Goal: Download file/media

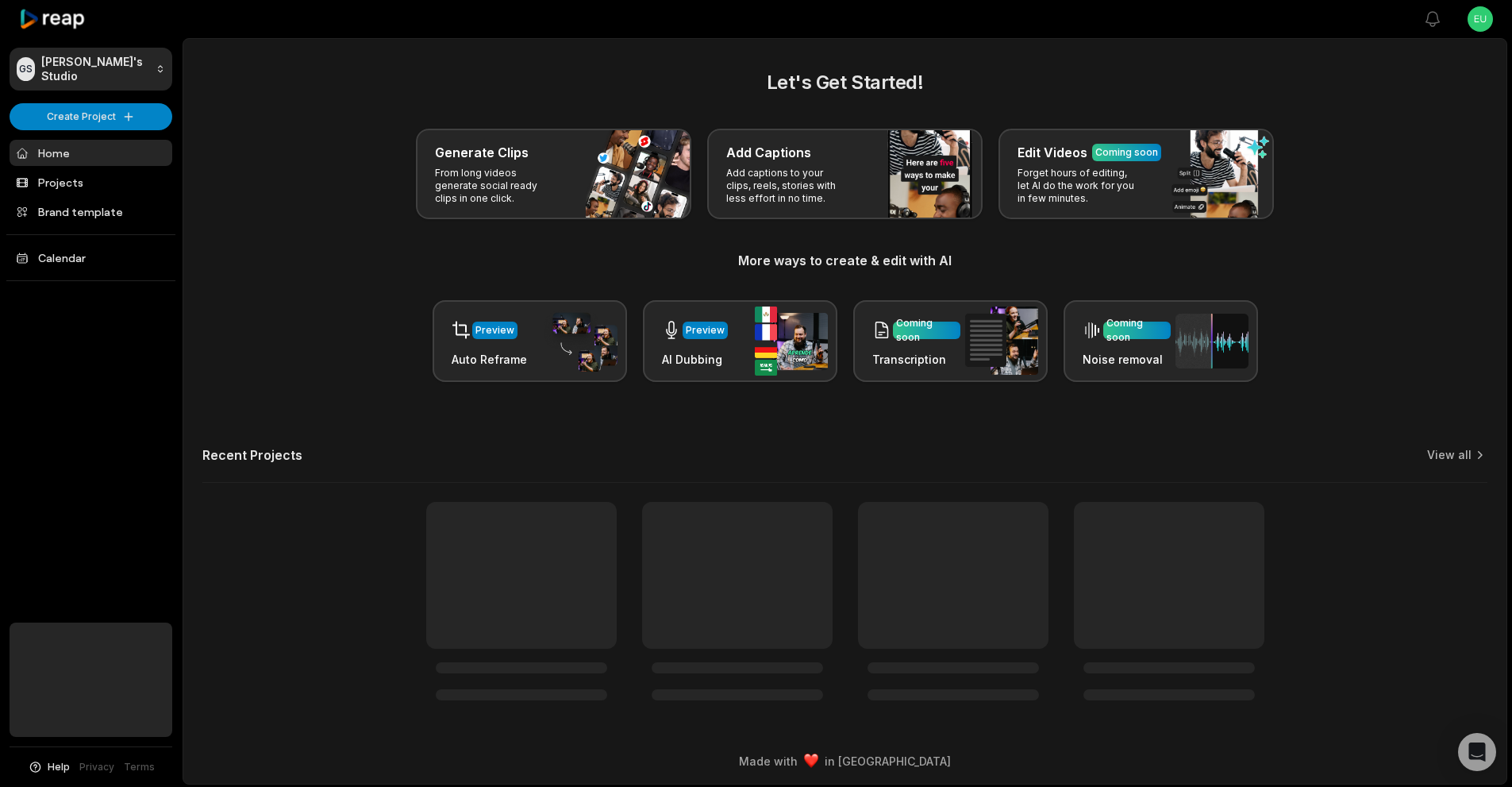
scroll to position [2, 25]
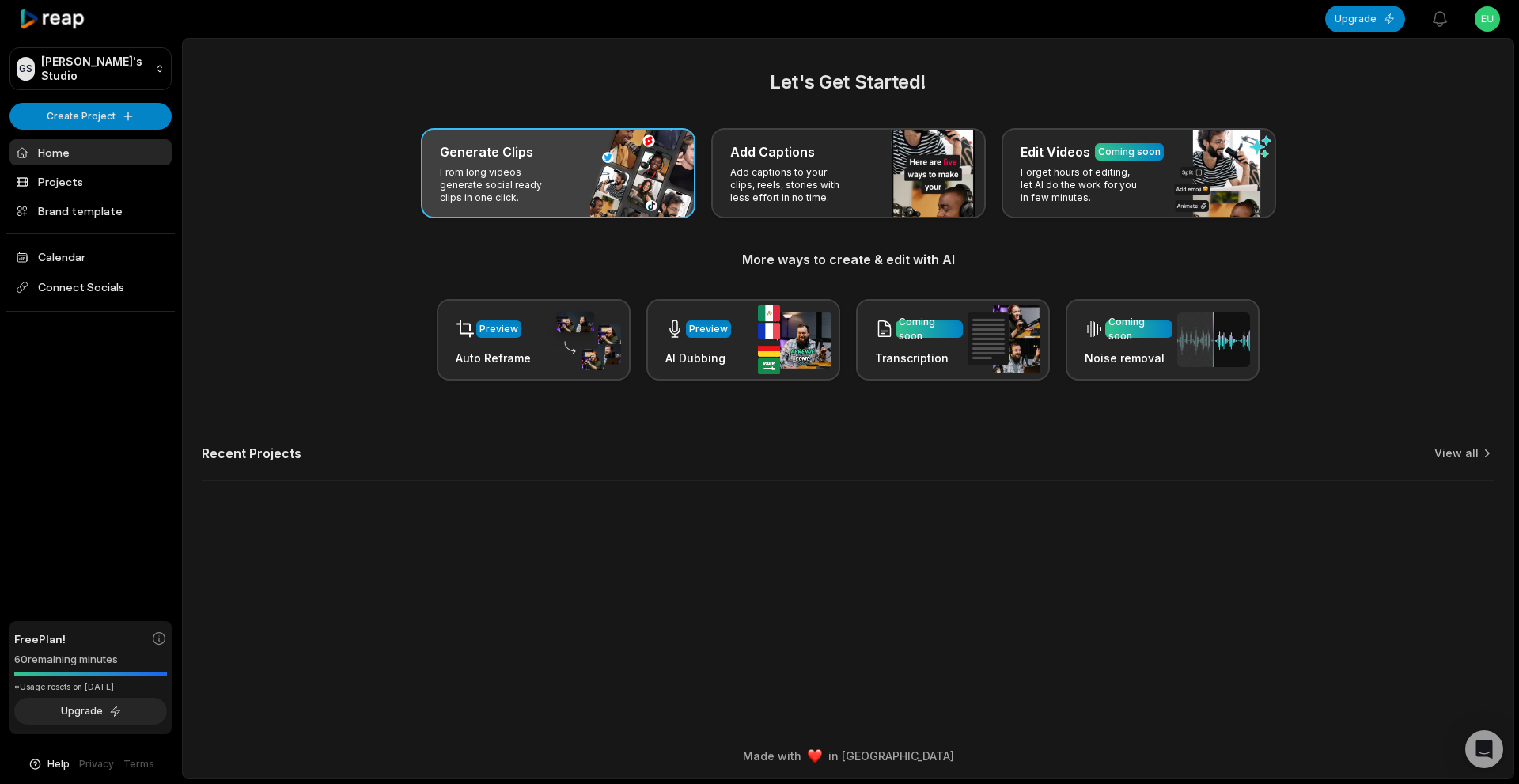
click at [542, 169] on p "From long videos generate social ready clips in one click." at bounding box center [501, 185] width 123 height 38
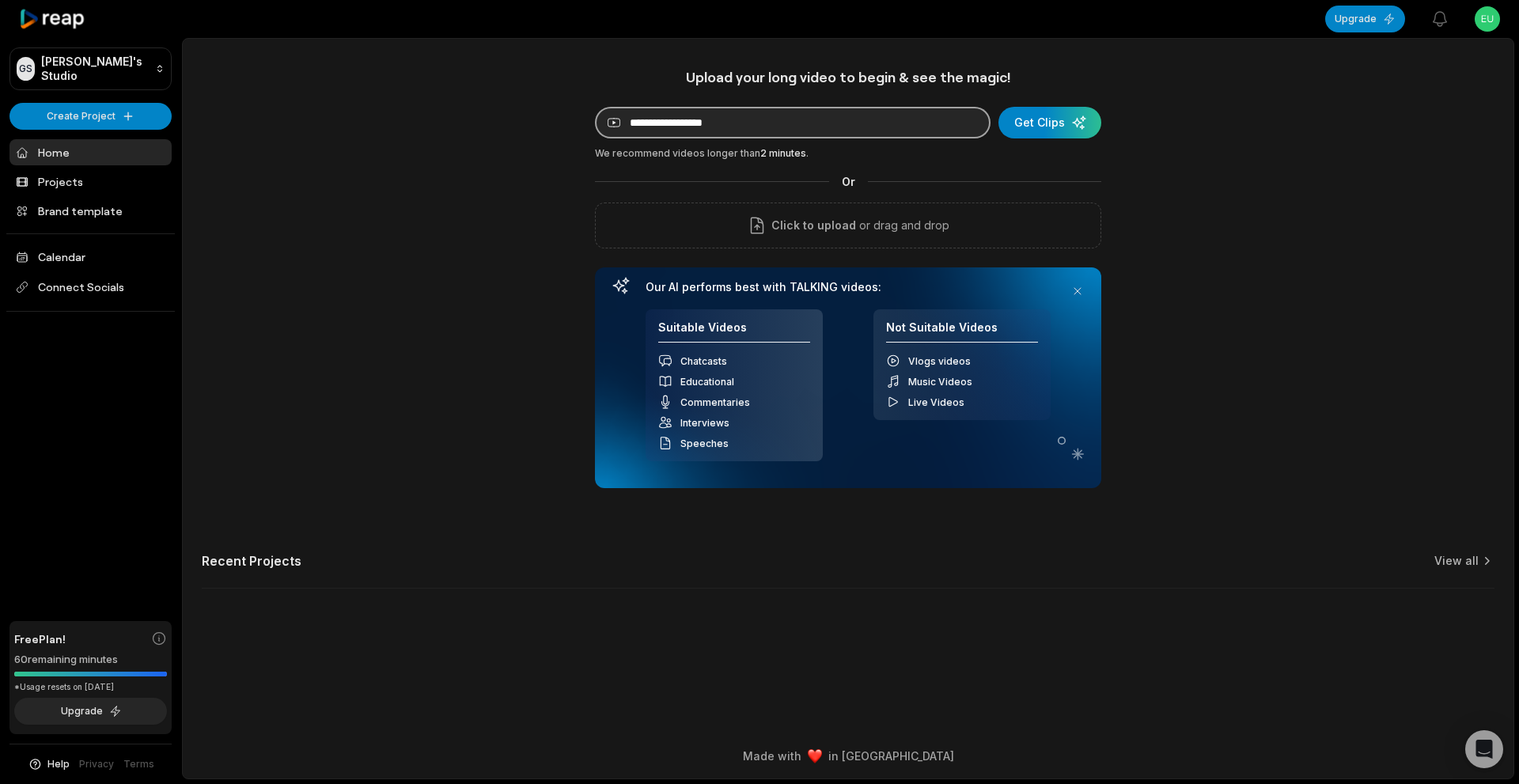
click at [761, 125] on input at bounding box center [792, 123] width 395 height 32
type input "**********"
click at [1038, 129] on div "submit" at bounding box center [1050, 123] width 103 height 32
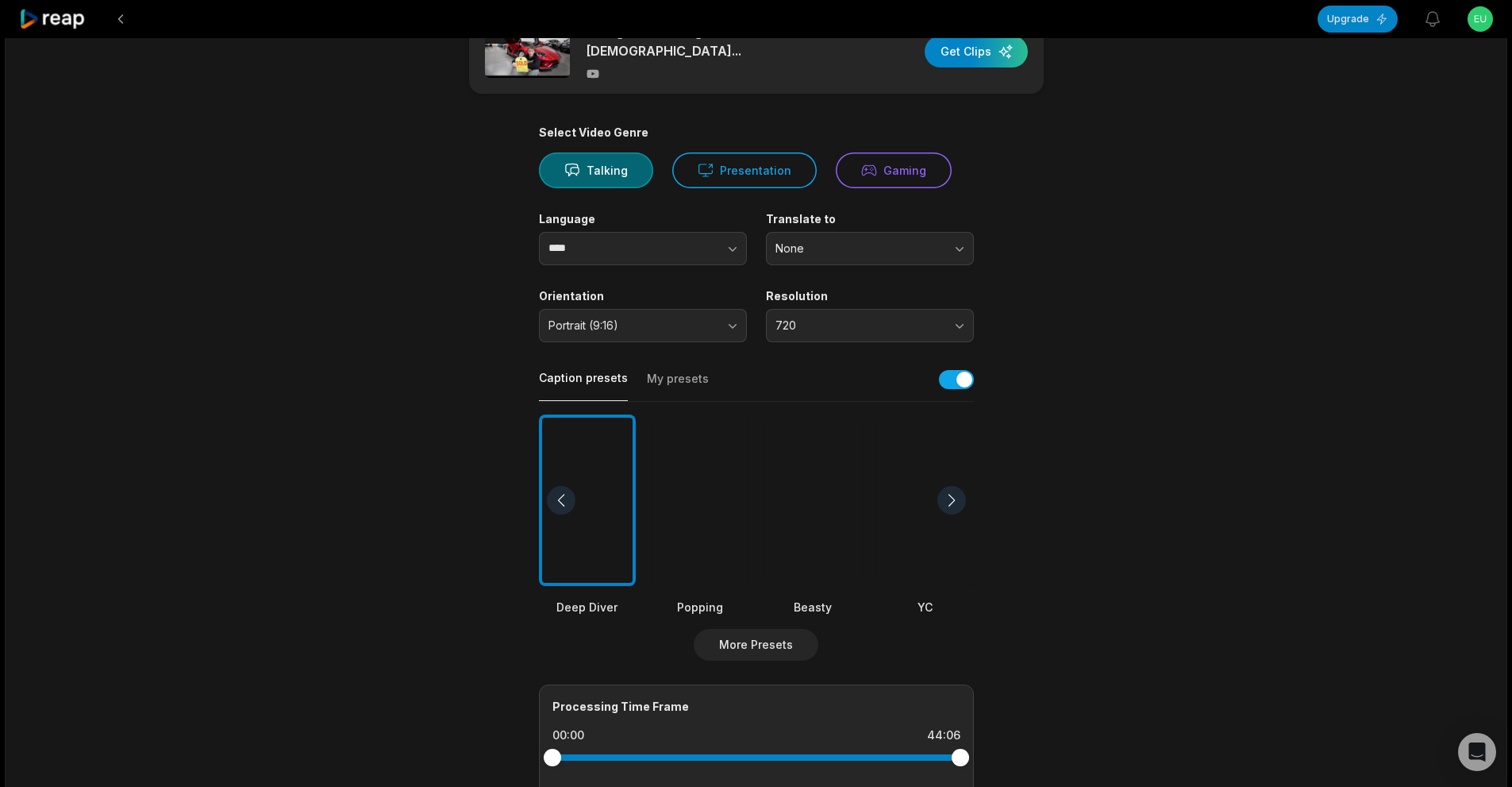
scroll to position [47, 0]
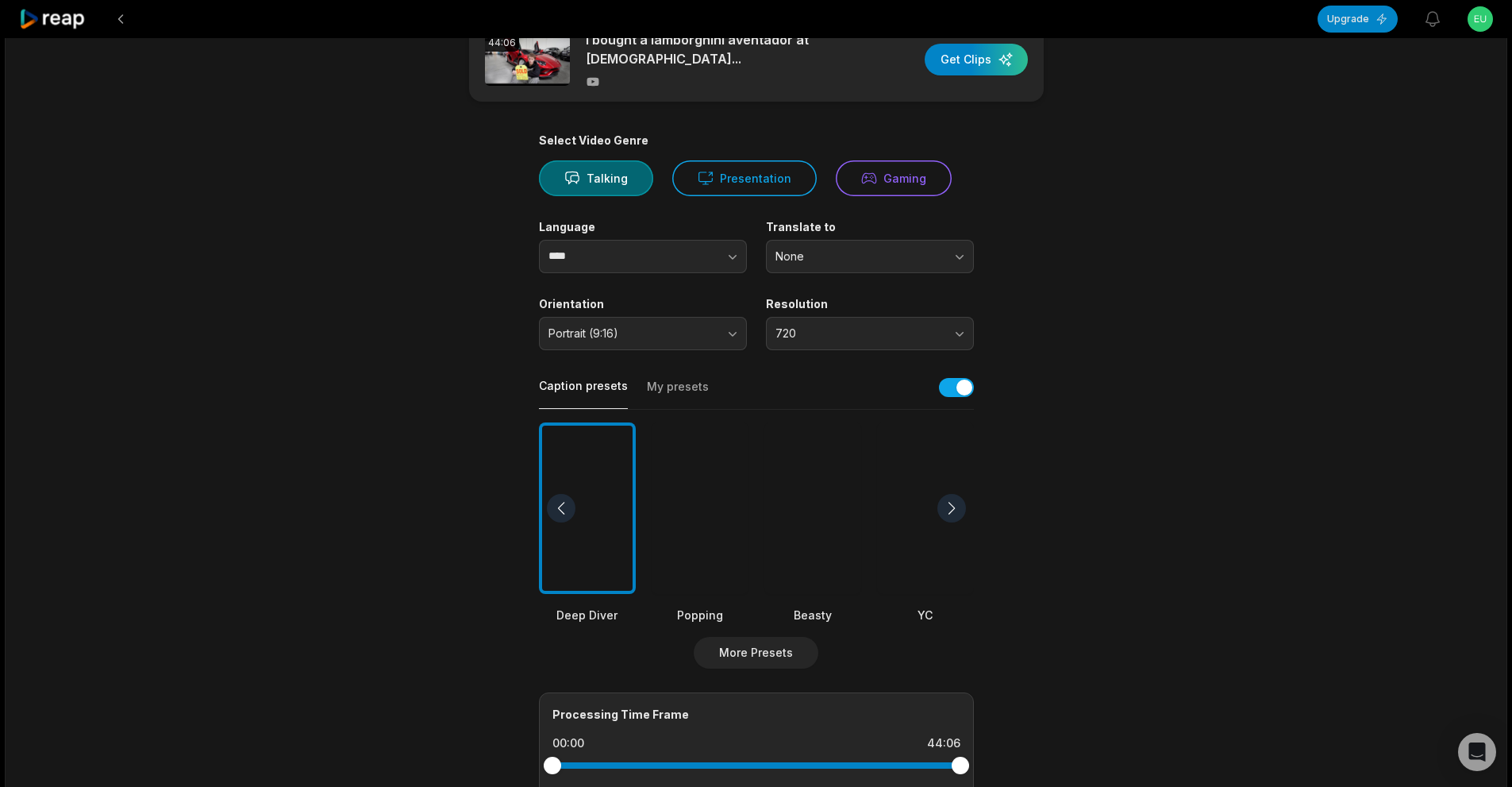
click at [792, 475] on div at bounding box center [812, 508] width 96 height 172
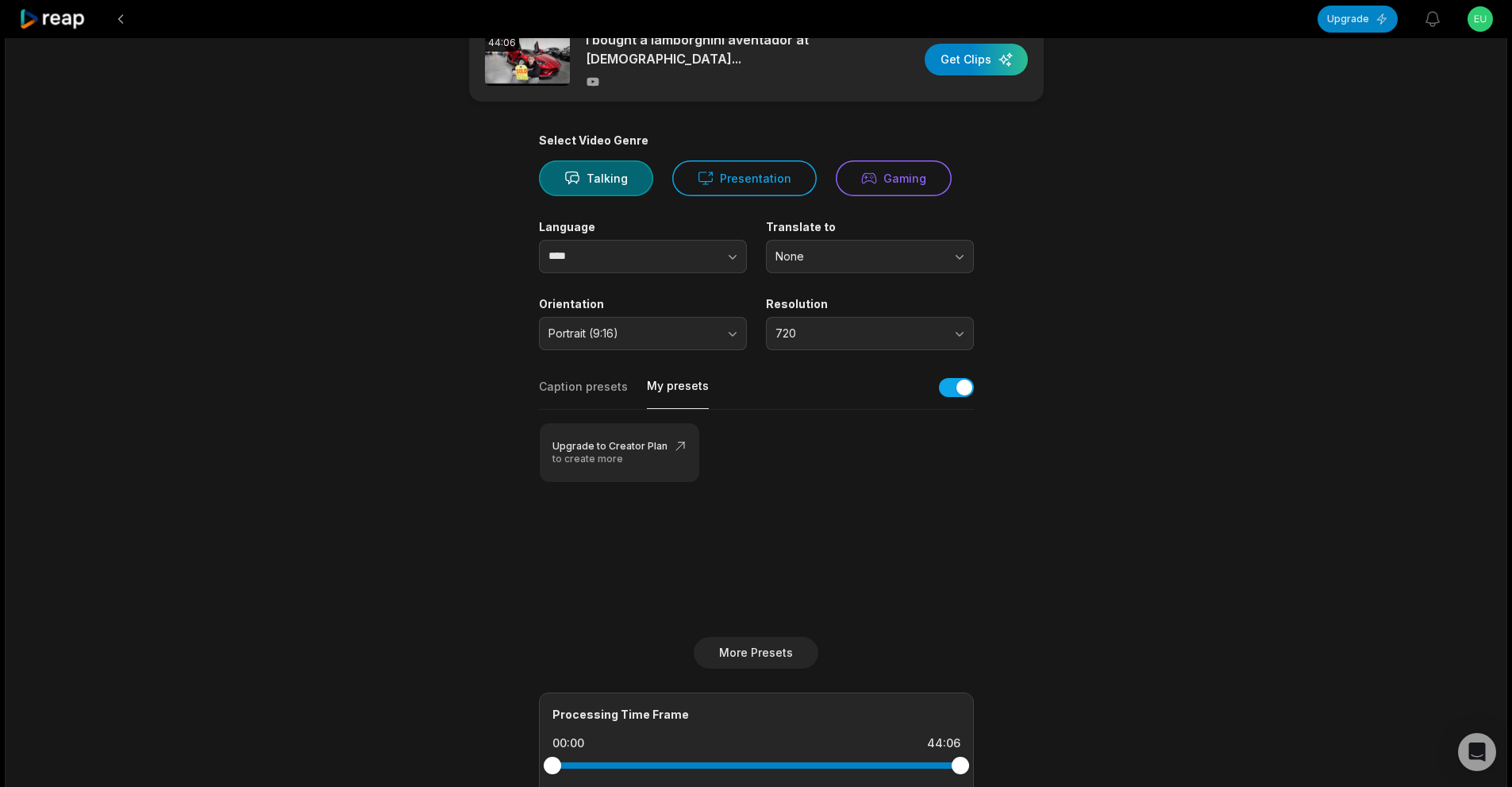
click at [676, 396] on button "My presets" at bounding box center [678, 393] width 62 height 31
click at [589, 394] on button "Caption presets" at bounding box center [582, 394] width 88 height 30
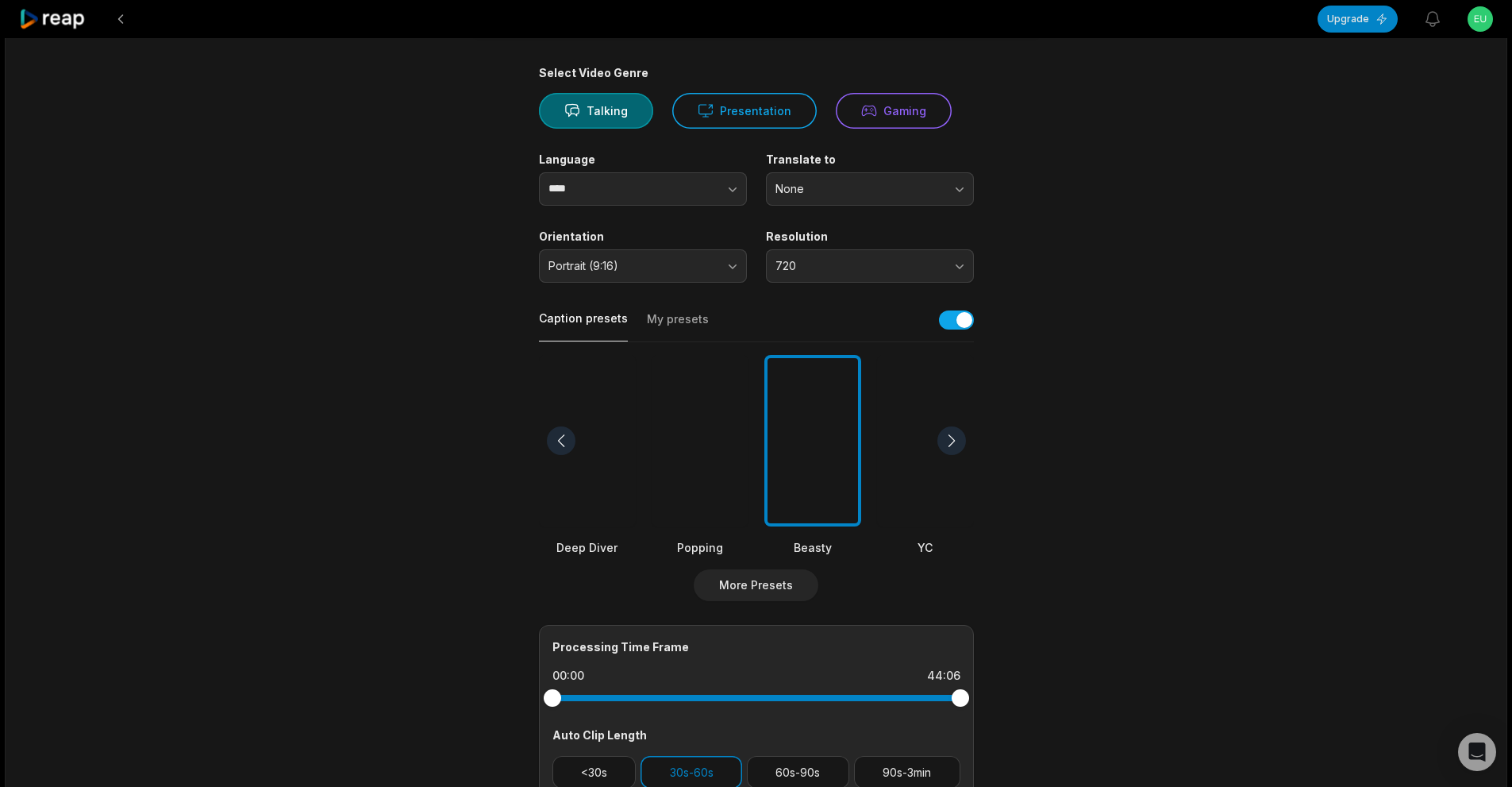
scroll to position [0, 0]
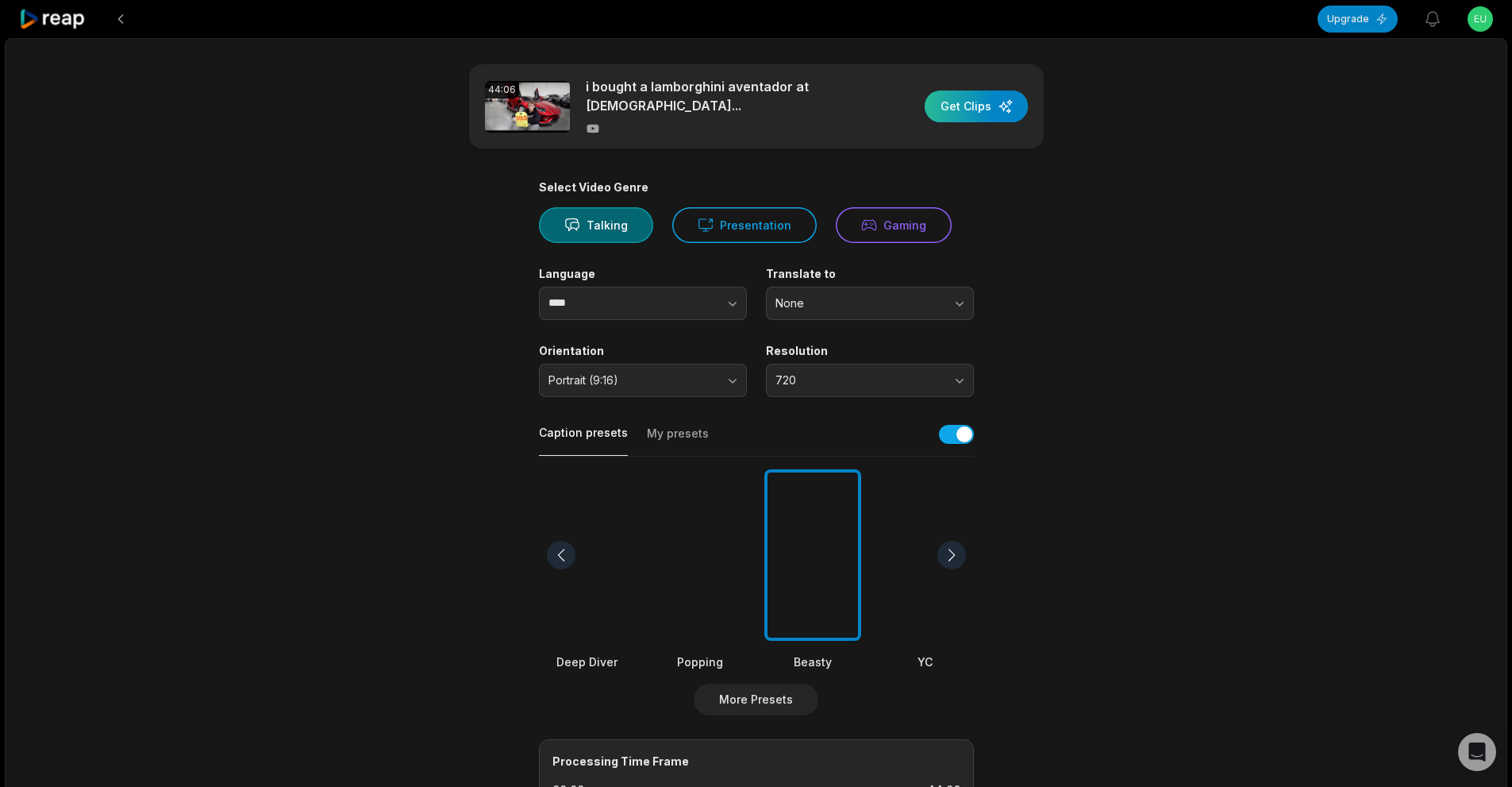
click at [992, 100] on div "button" at bounding box center [977, 106] width 103 height 32
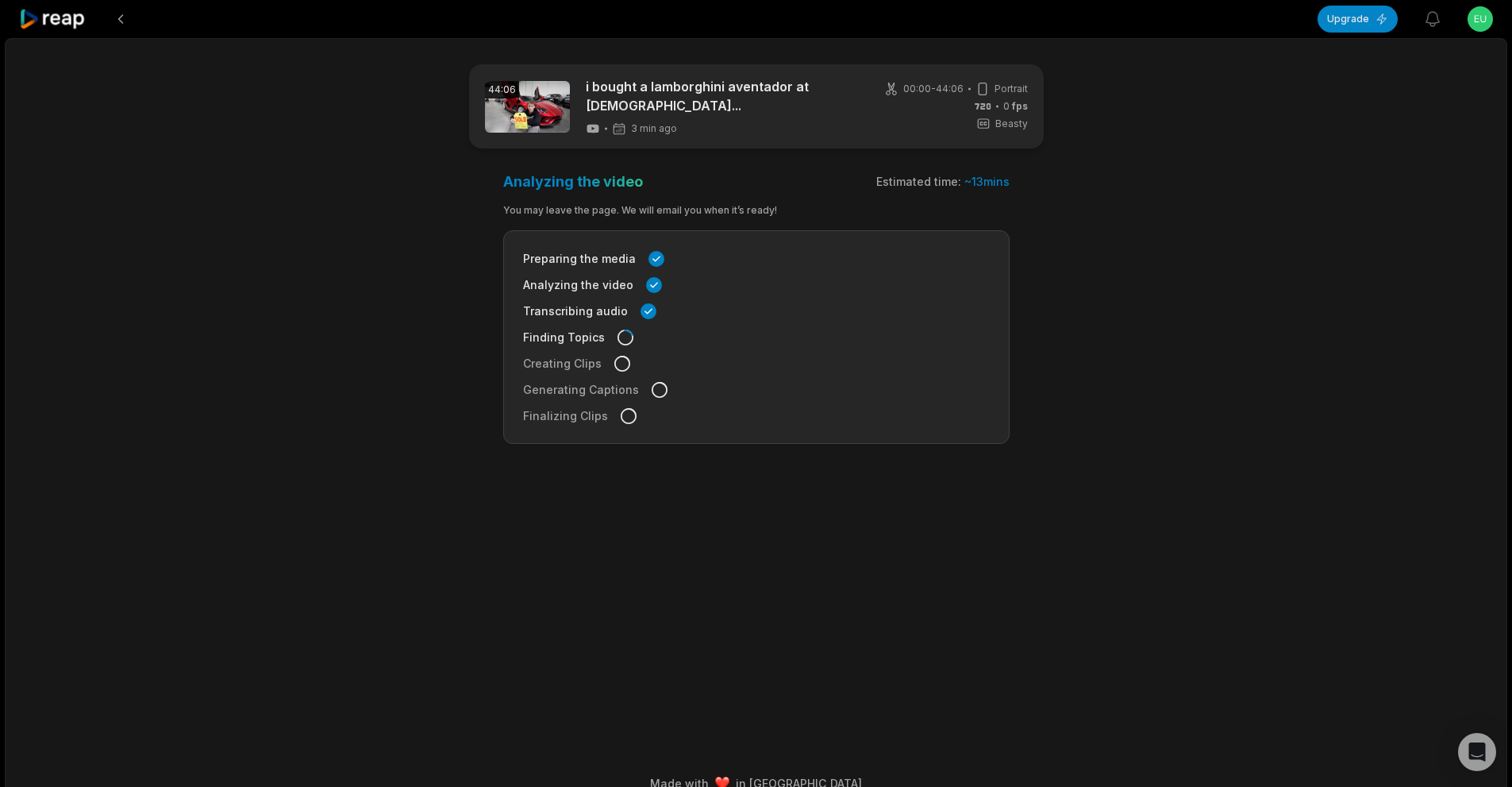
click at [33, 331] on div "44:06 i bought a lamborghini aventador at [DEMOGRAPHIC_DATA]... 3 min ago 00:00…" at bounding box center [756, 421] width 1502 height 768
click at [120, 391] on div "44:06 i bought a lamborghini aventador at [DEMOGRAPHIC_DATA]... 8 min ago 00:00…" at bounding box center [756, 421] width 1502 height 768
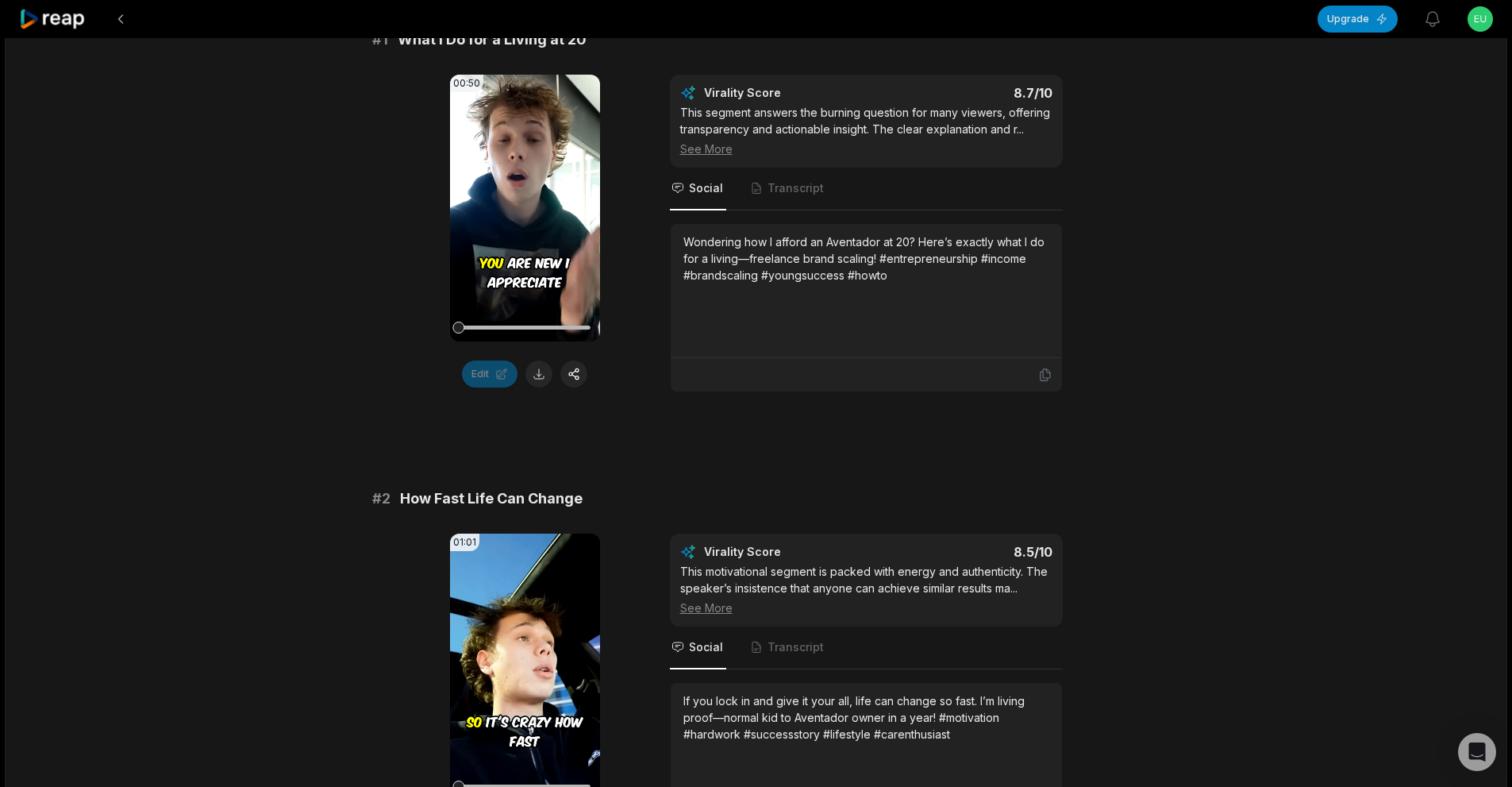
scroll to position [159, 0]
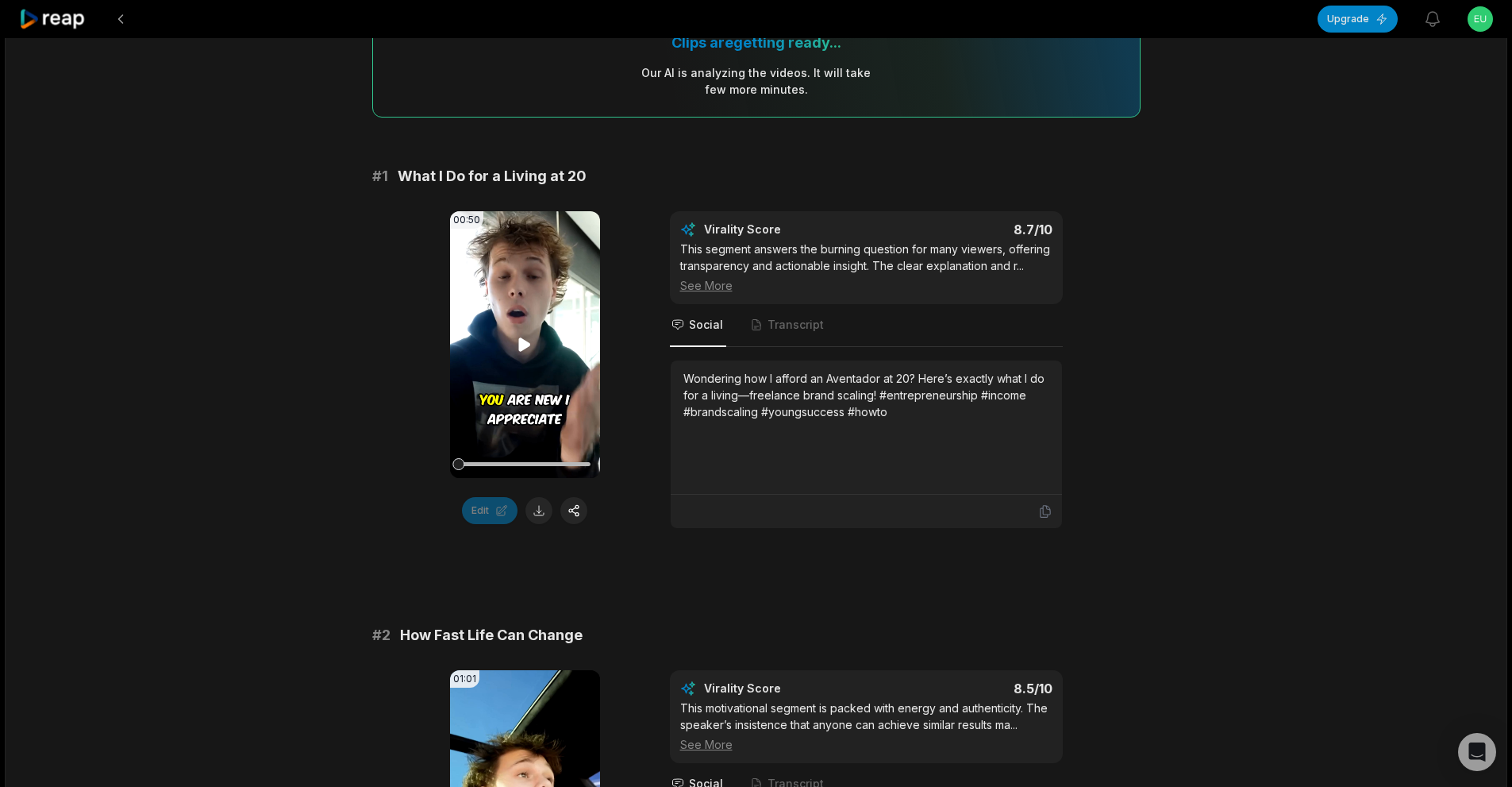
click at [523, 345] on icon at bounding box center [525, 345] width 12 height 14
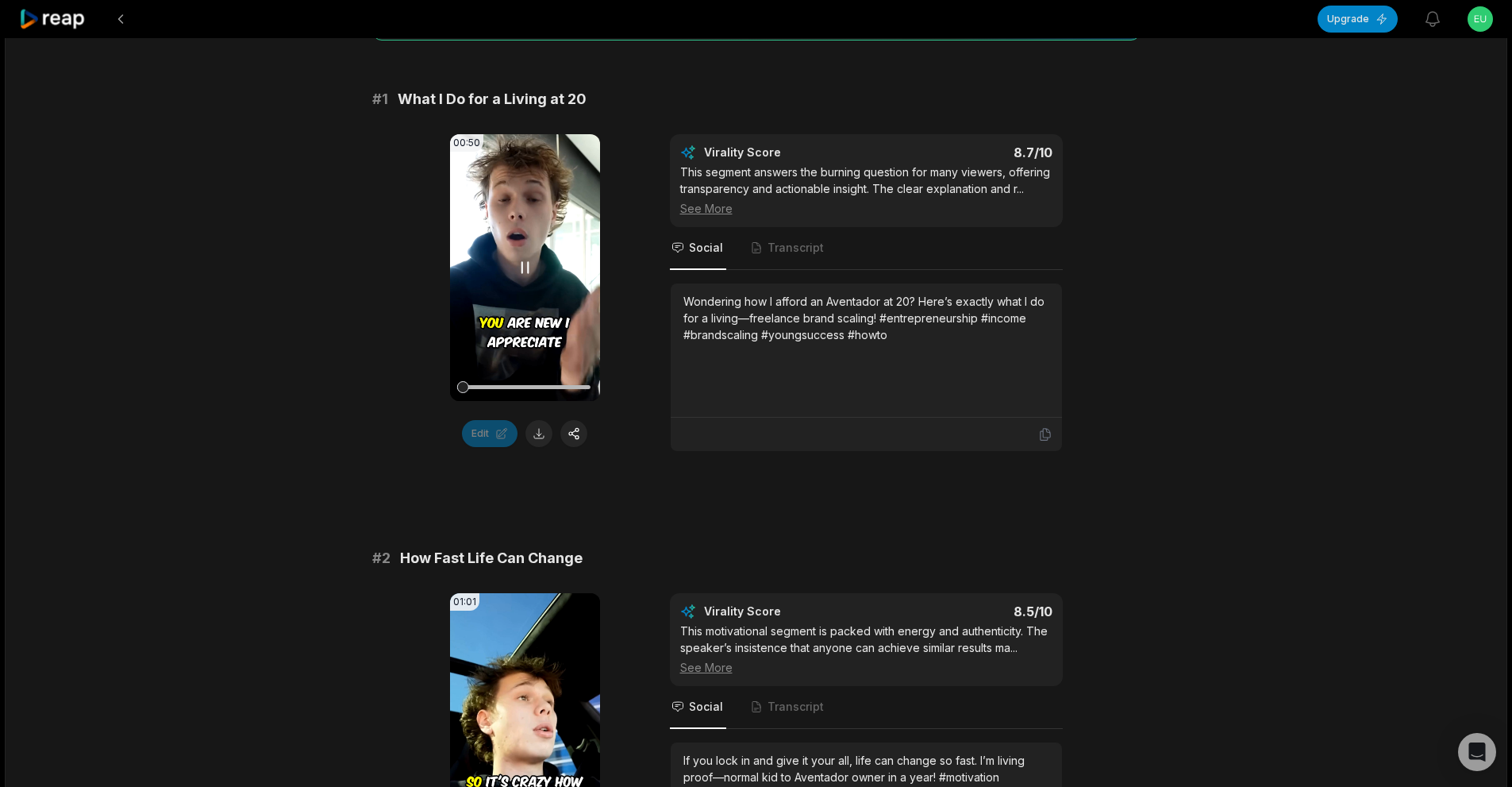
scroll to position [238, 0]
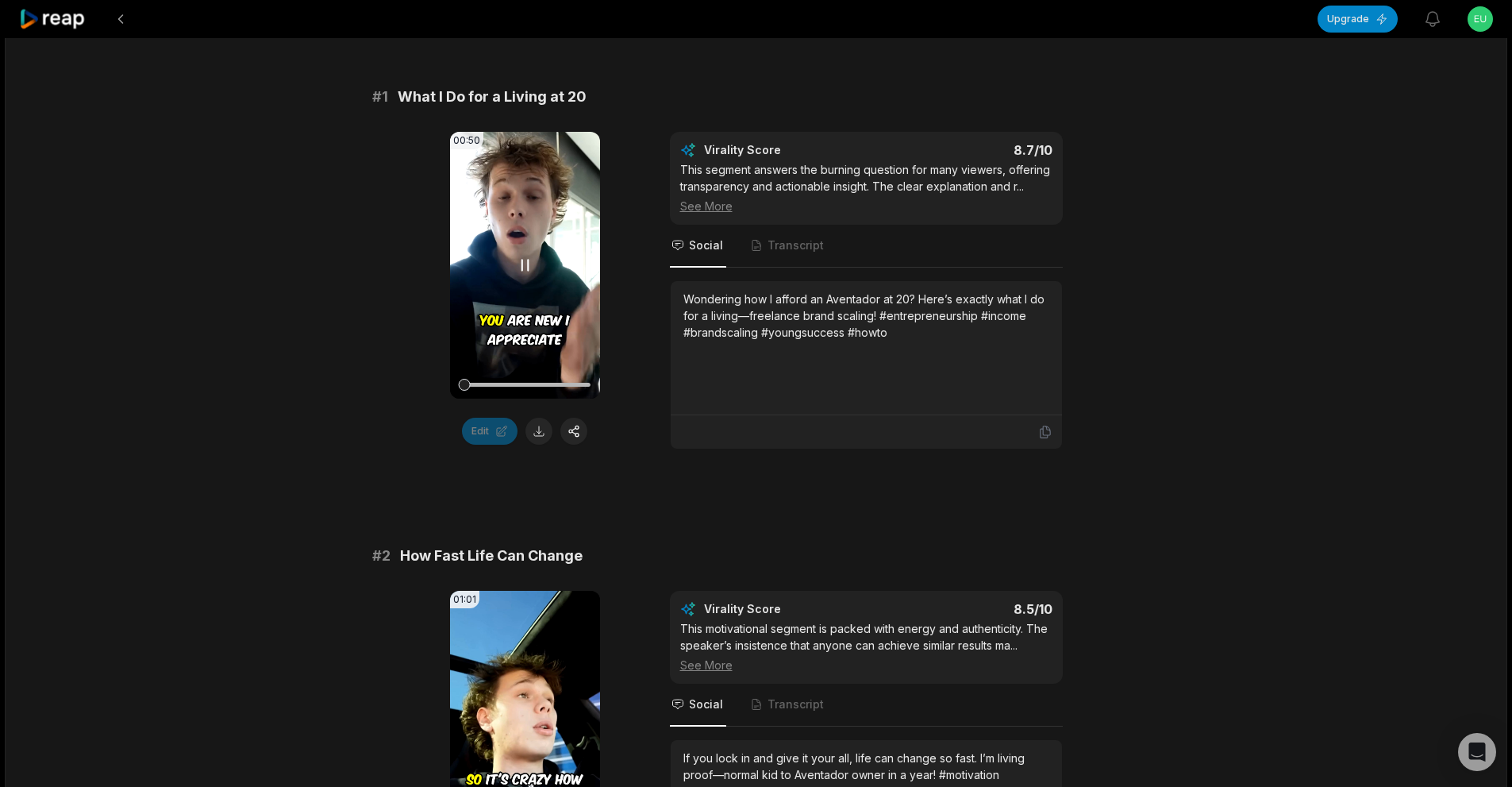
click at [528, 250] on video "Your browser does not support mp4 format." at bounding box center [525, 265] width 150 height 266
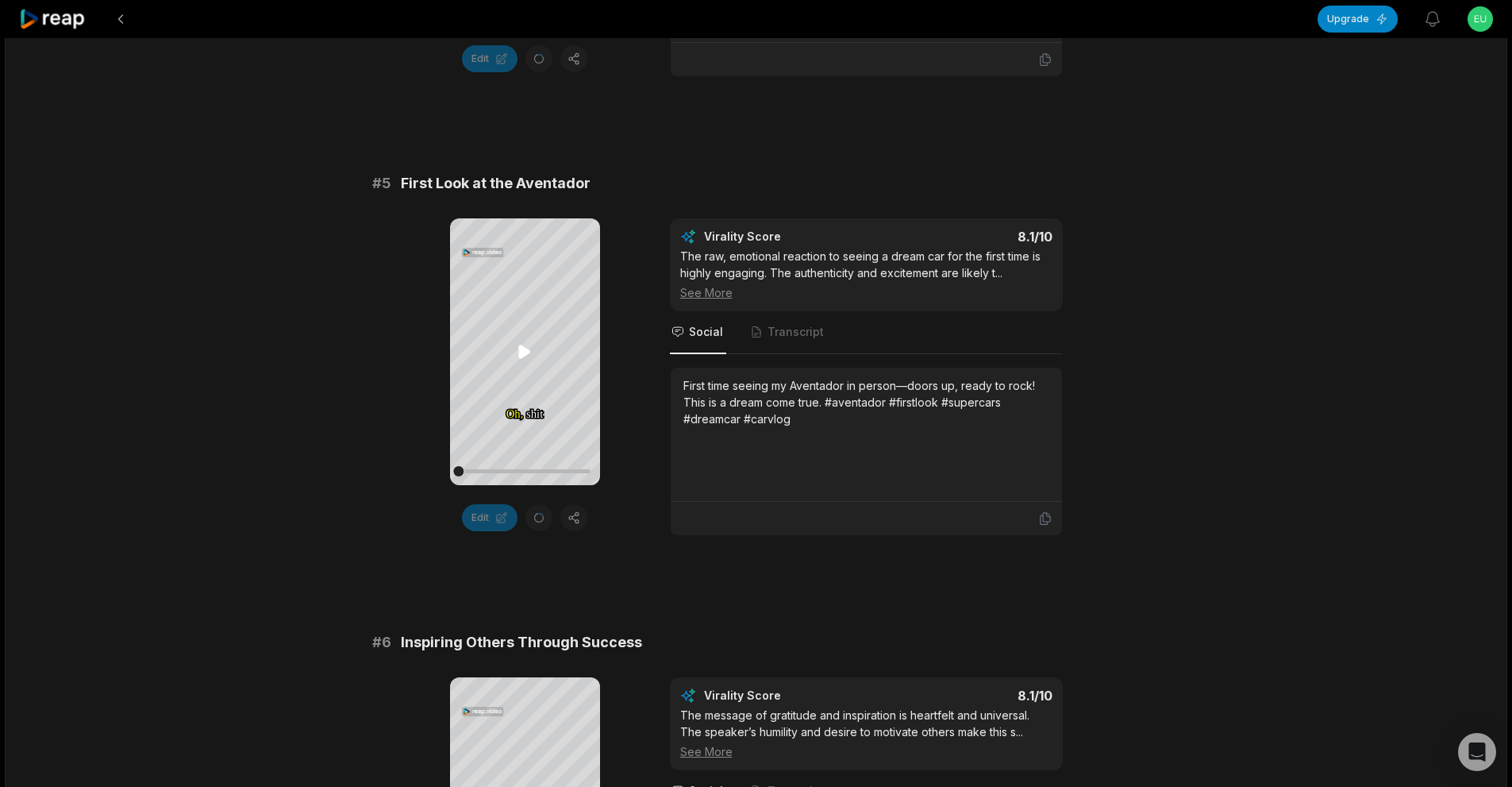
scroll to position [1984, 0]
click at [527, 350] on icon at bounding box center [524, 354] width 19 height 19
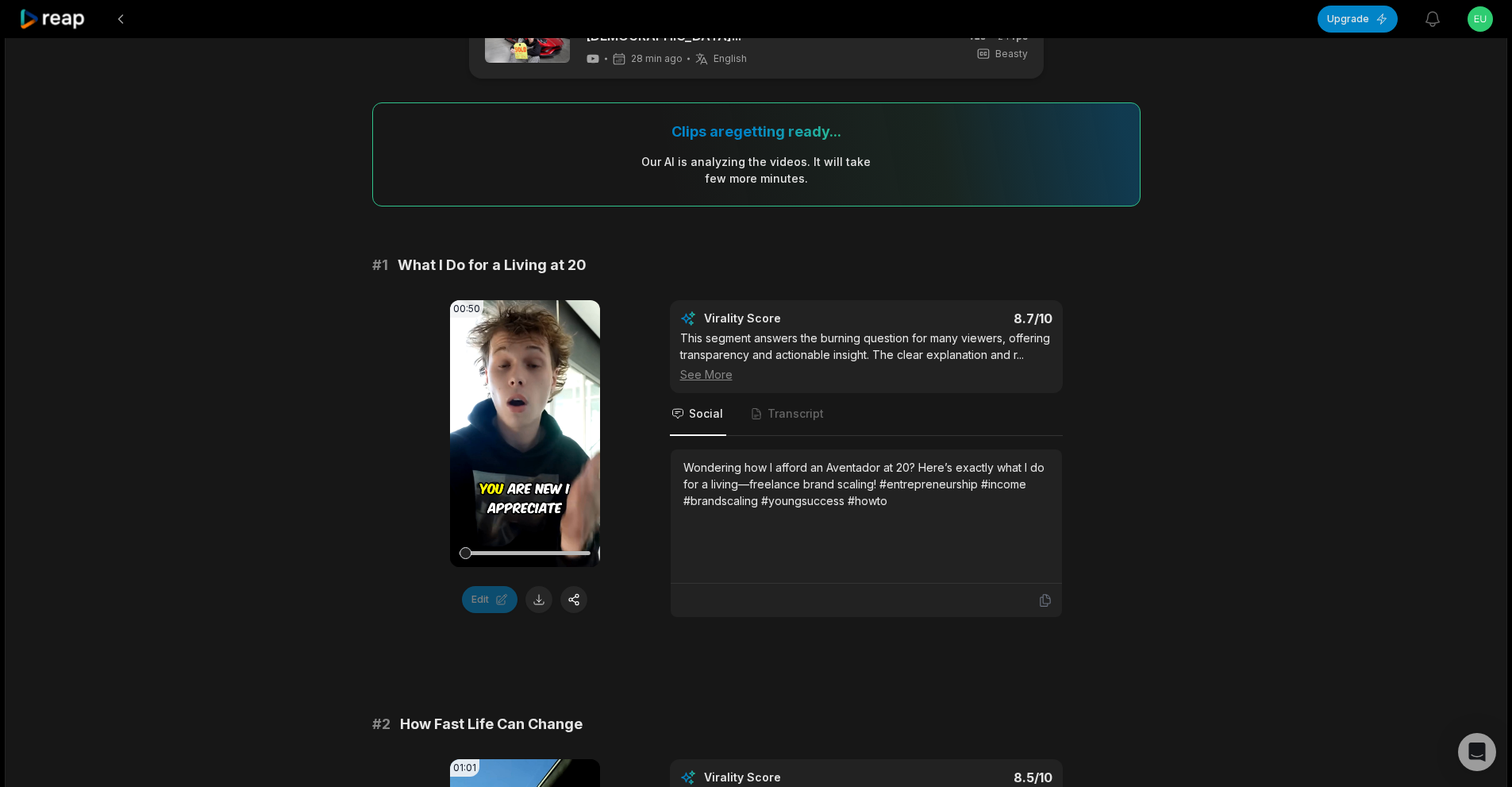
scroll to position [79, 0]
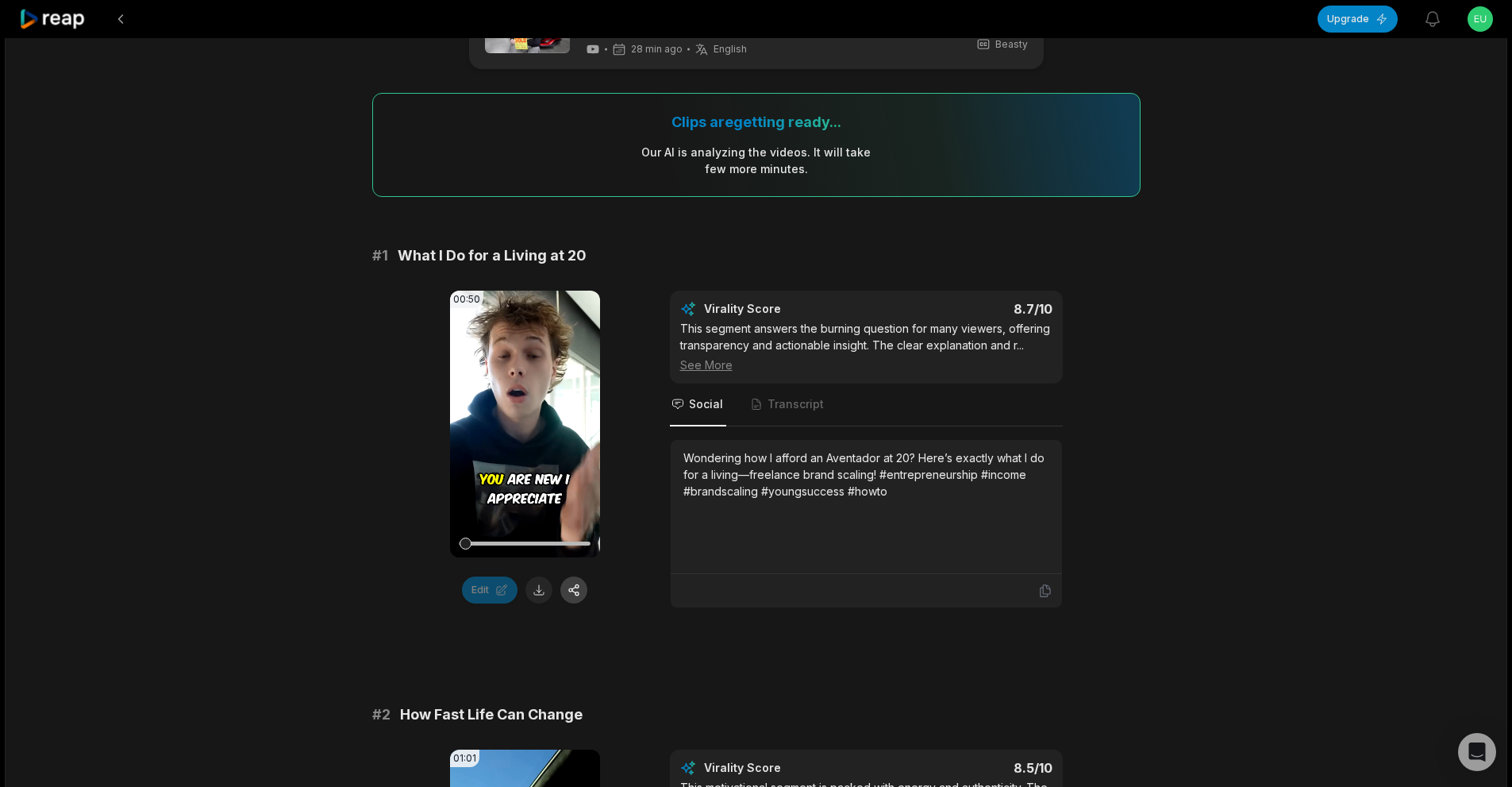
click at [582, 591] on button at bounding box center [573, 589] width 27 height 27
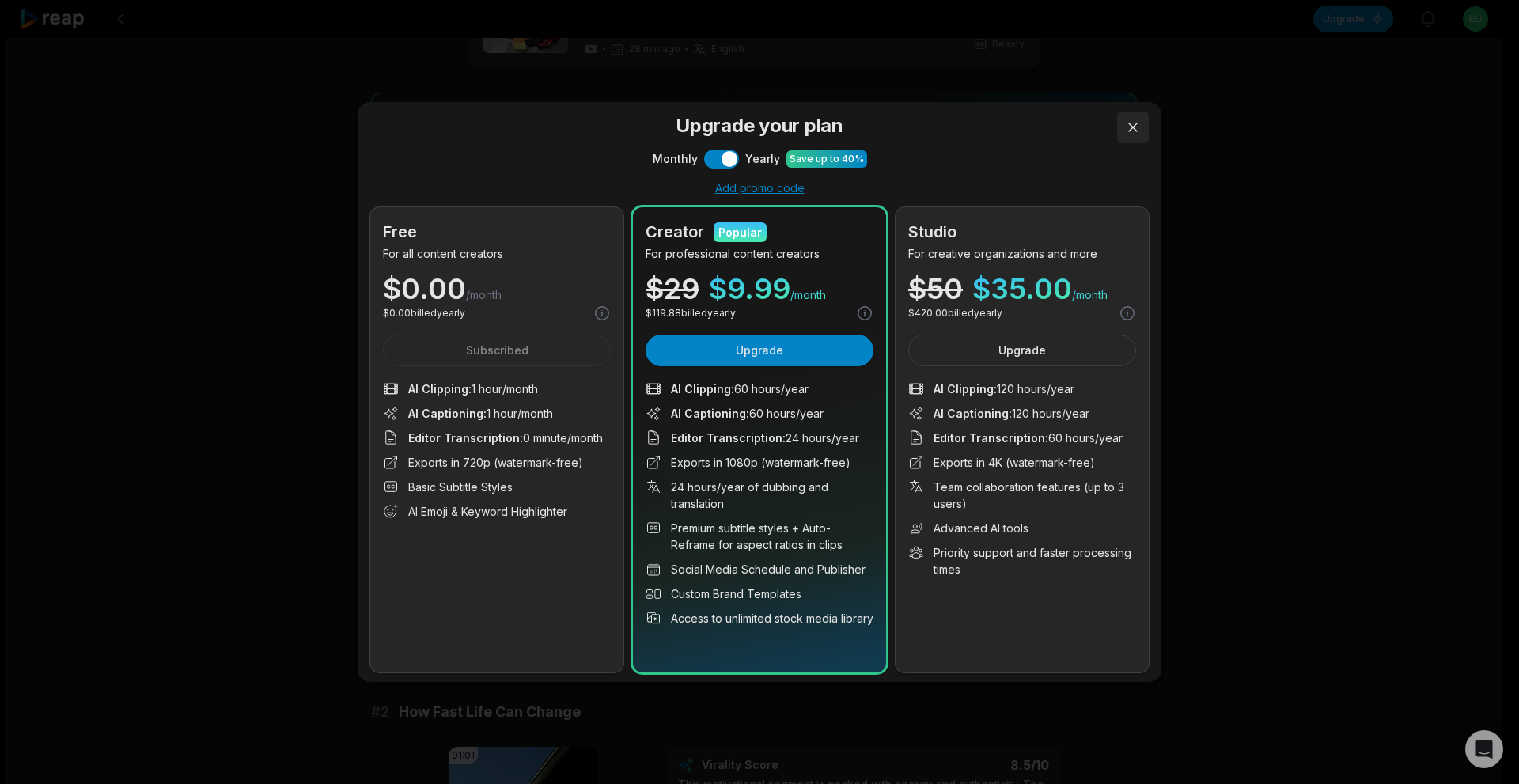
click at [1121, 142] on button at bounding box center [1133, 128] width 32 height 32
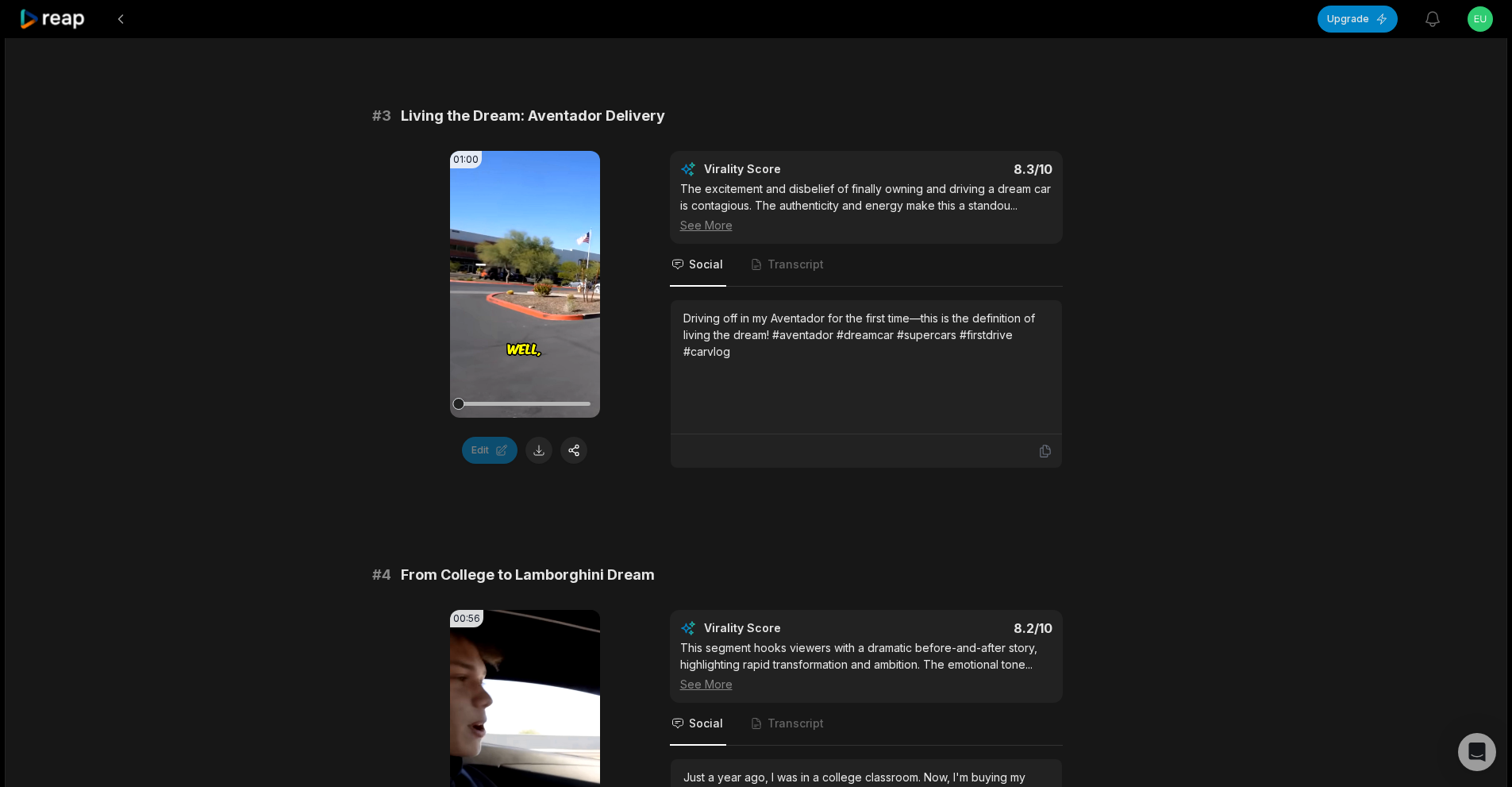
scroll to position [1190, 0]
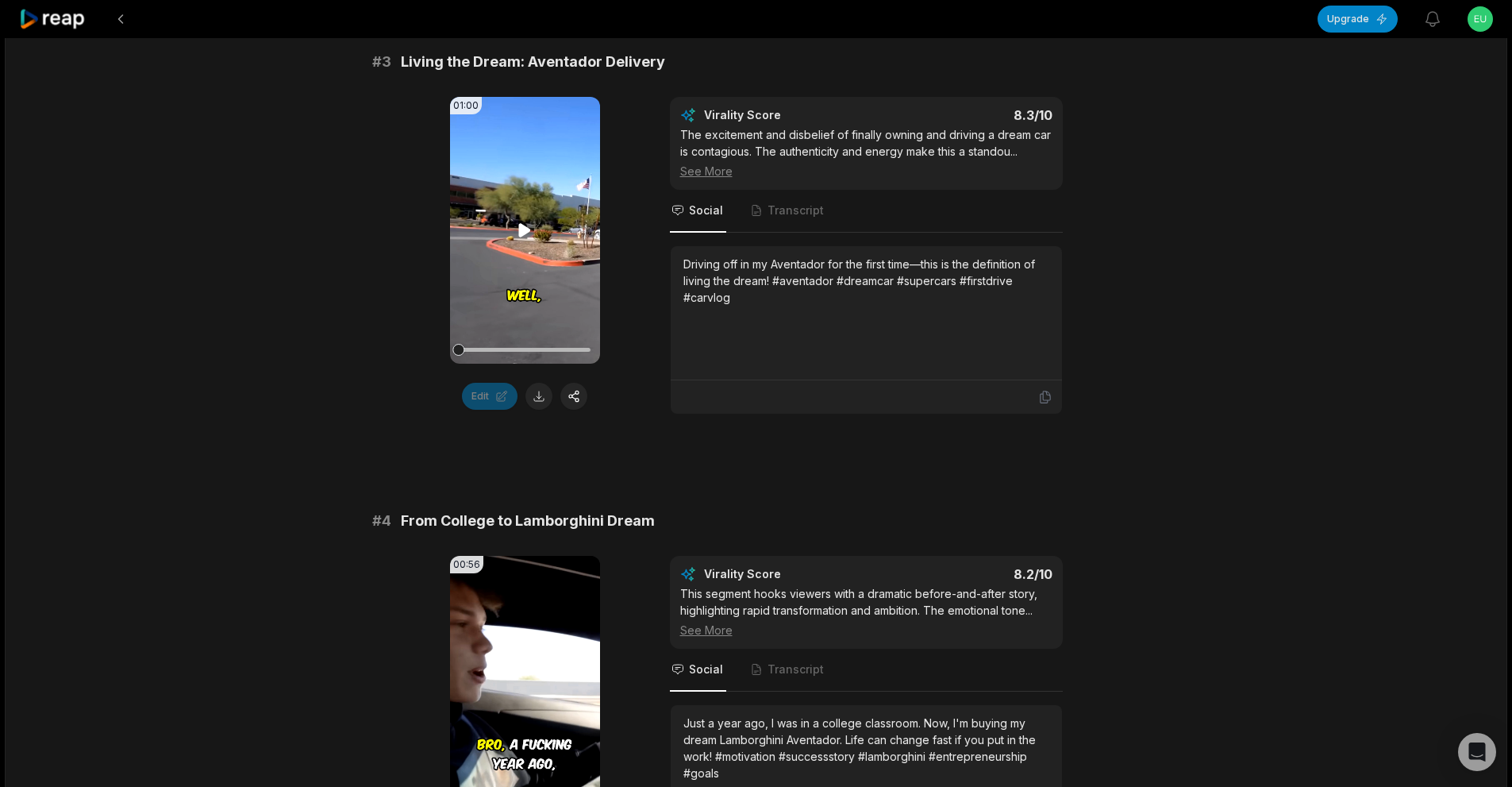
click at [527, 237] on icon at bounding box center [524, 230] width 19 height 19
click at [498, 278] on video "Your browser does not support mp4 format." at bounding box center [525, 230] width 150 height 266
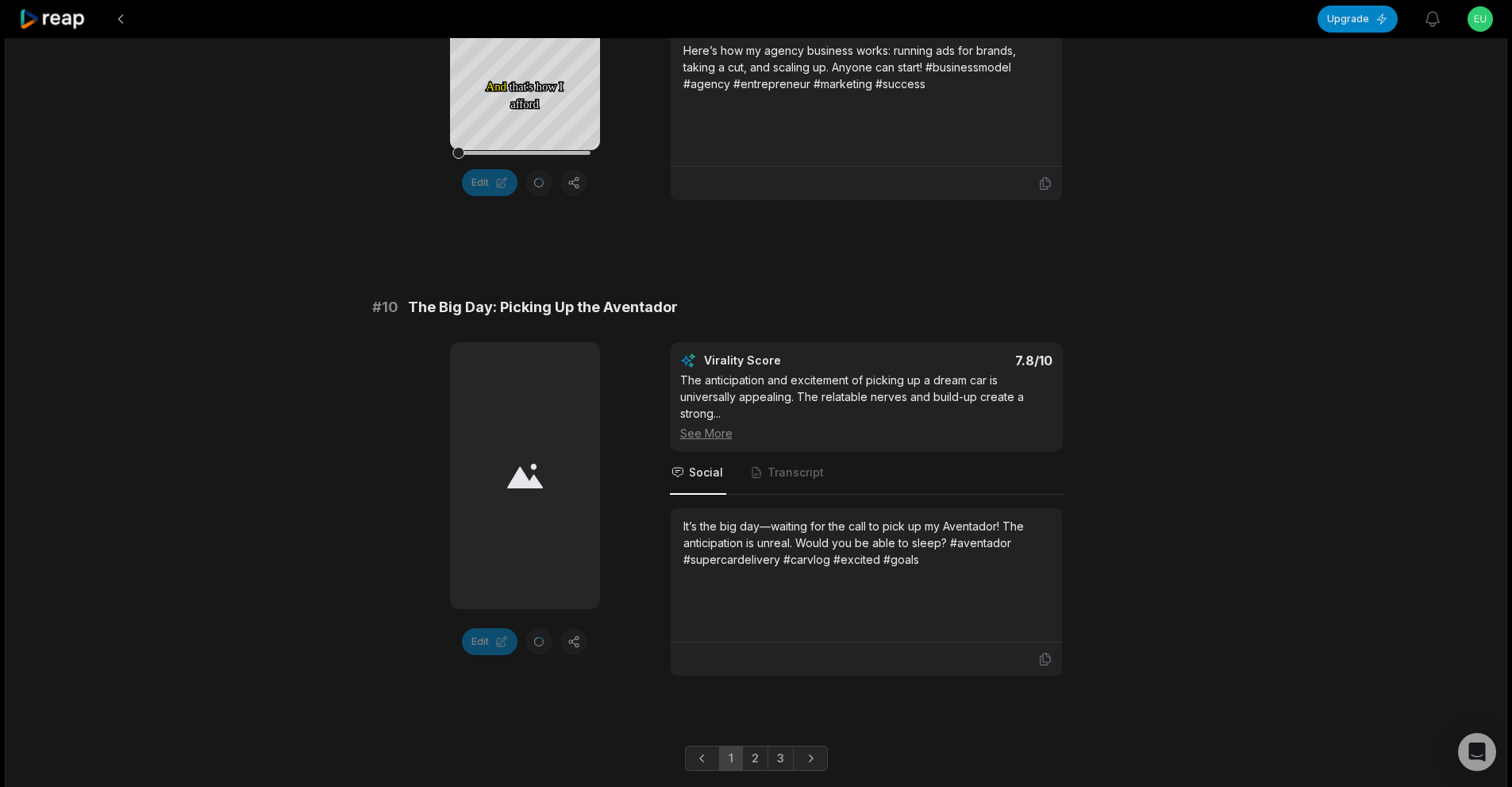
scroll to position [4222, 0]
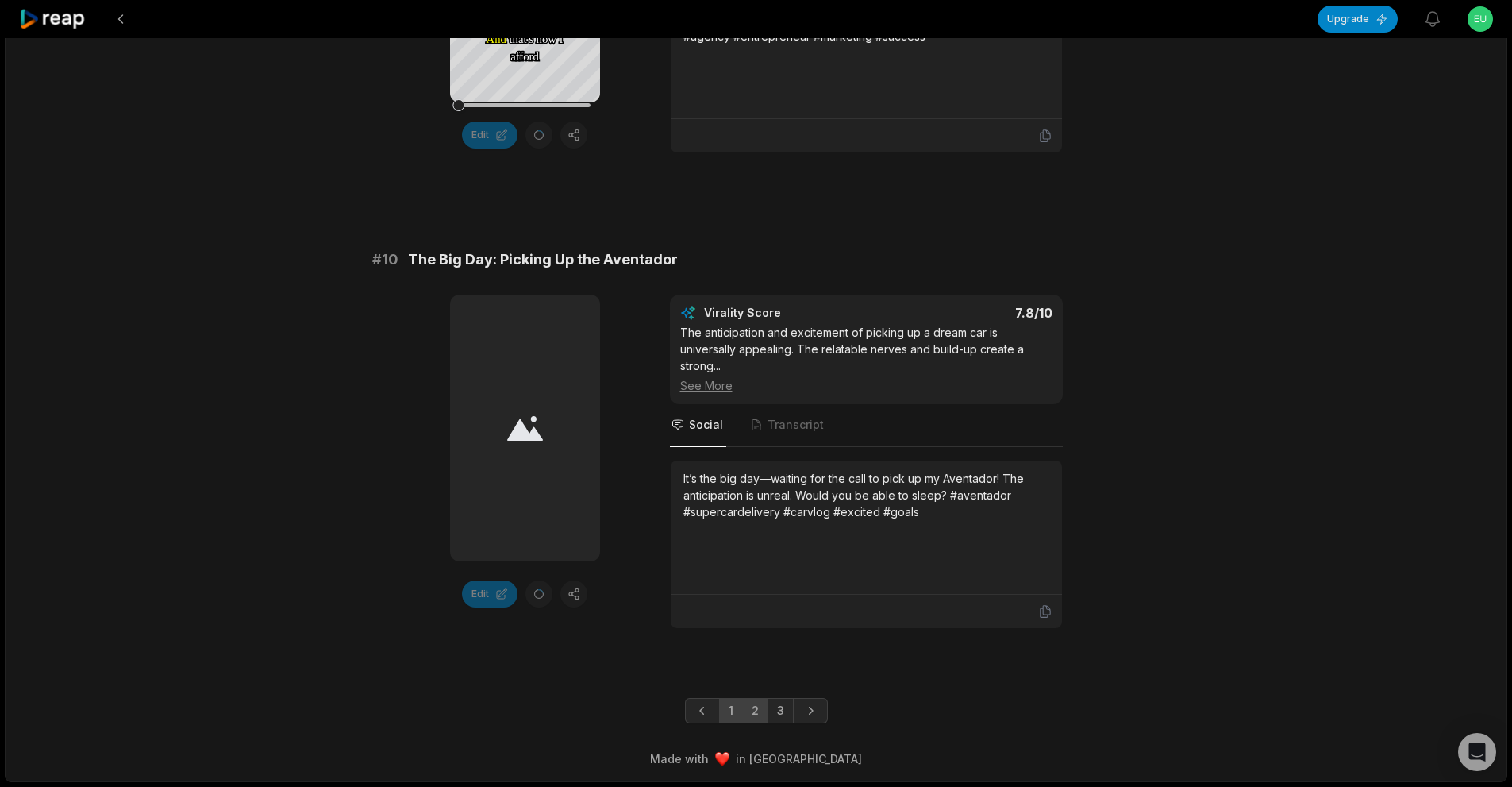
click at [763, 705] on link "2" at bounding box center [755, 710] width 26 height 26
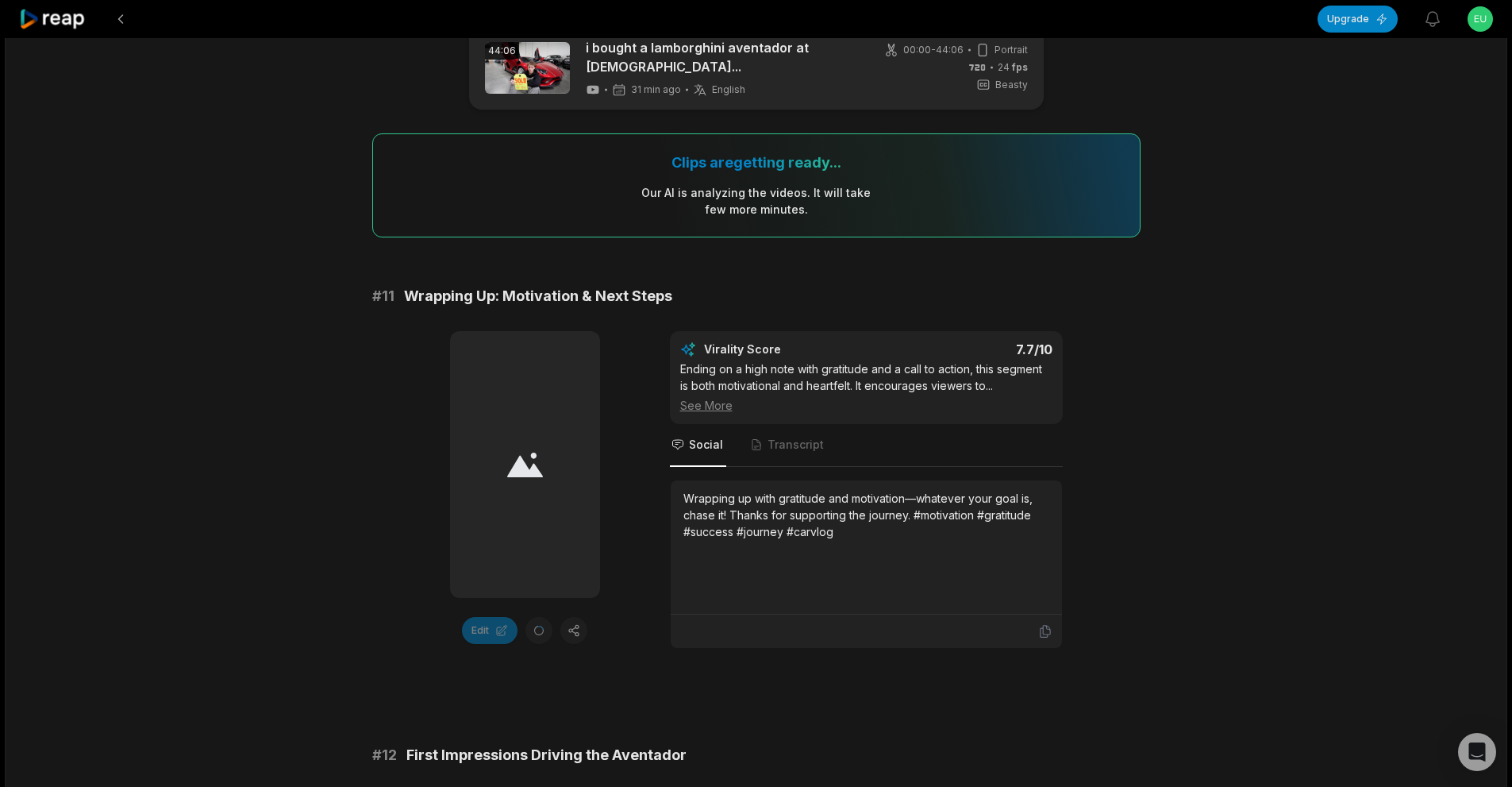
scroll to position [0, 0]
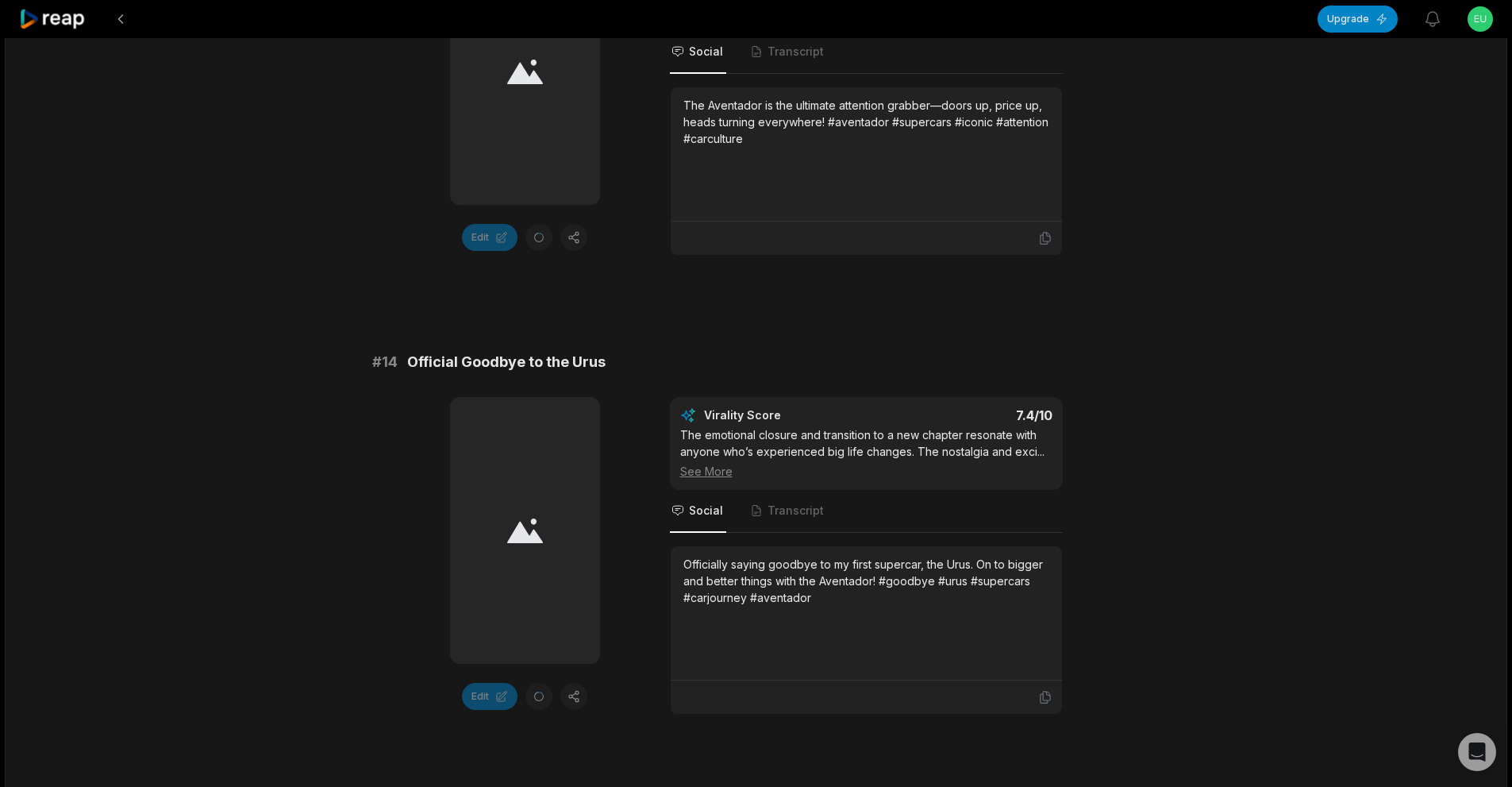
drag, startPoint x: 448, startPoint y: 373, endPoint x: 448, endPoint y: 400, distance: 27.0
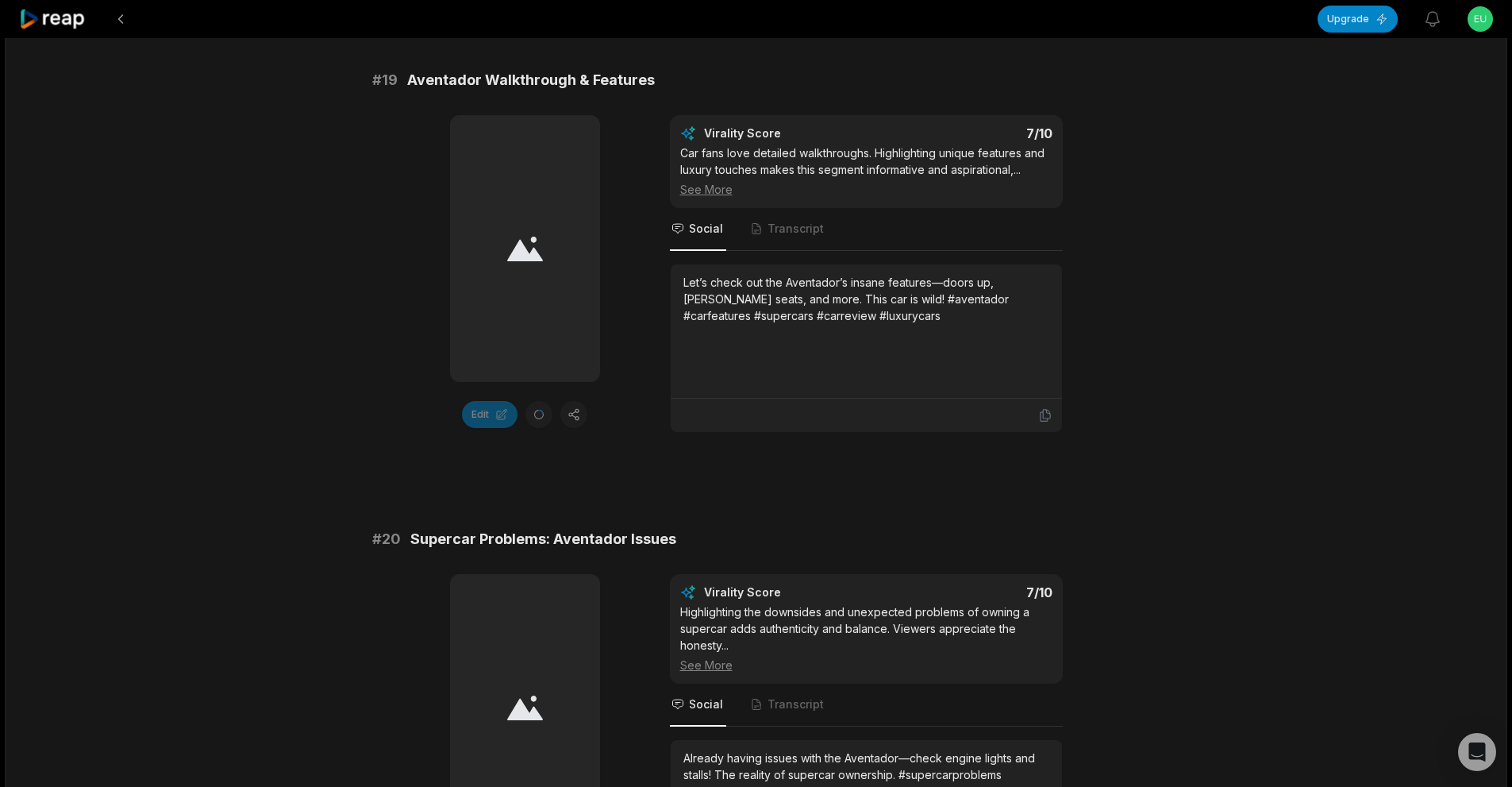
scroll to position [4222, 0]
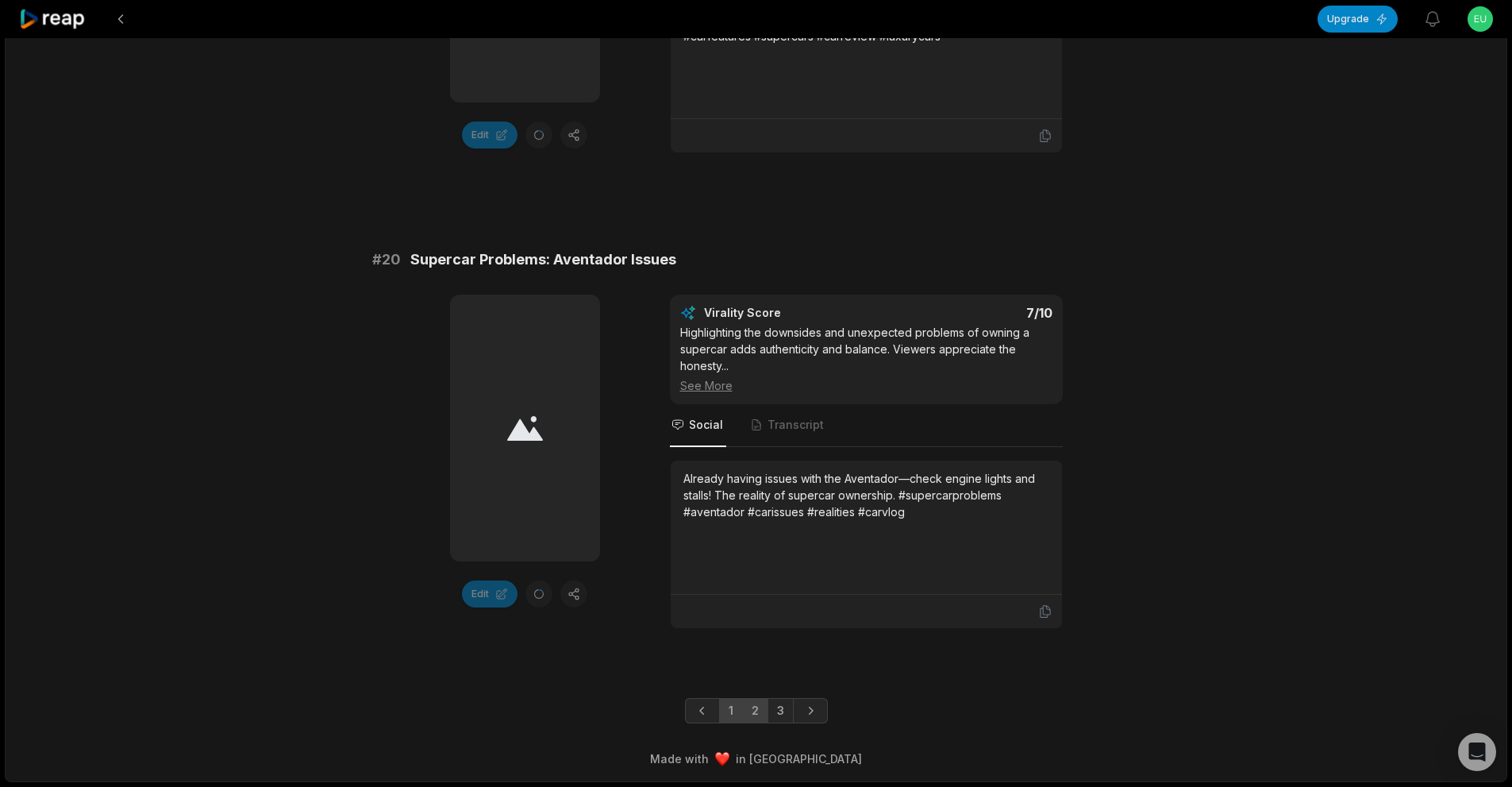
click at [740, 713] on link "1" at bounding box center [731, 710] width 24 height 26
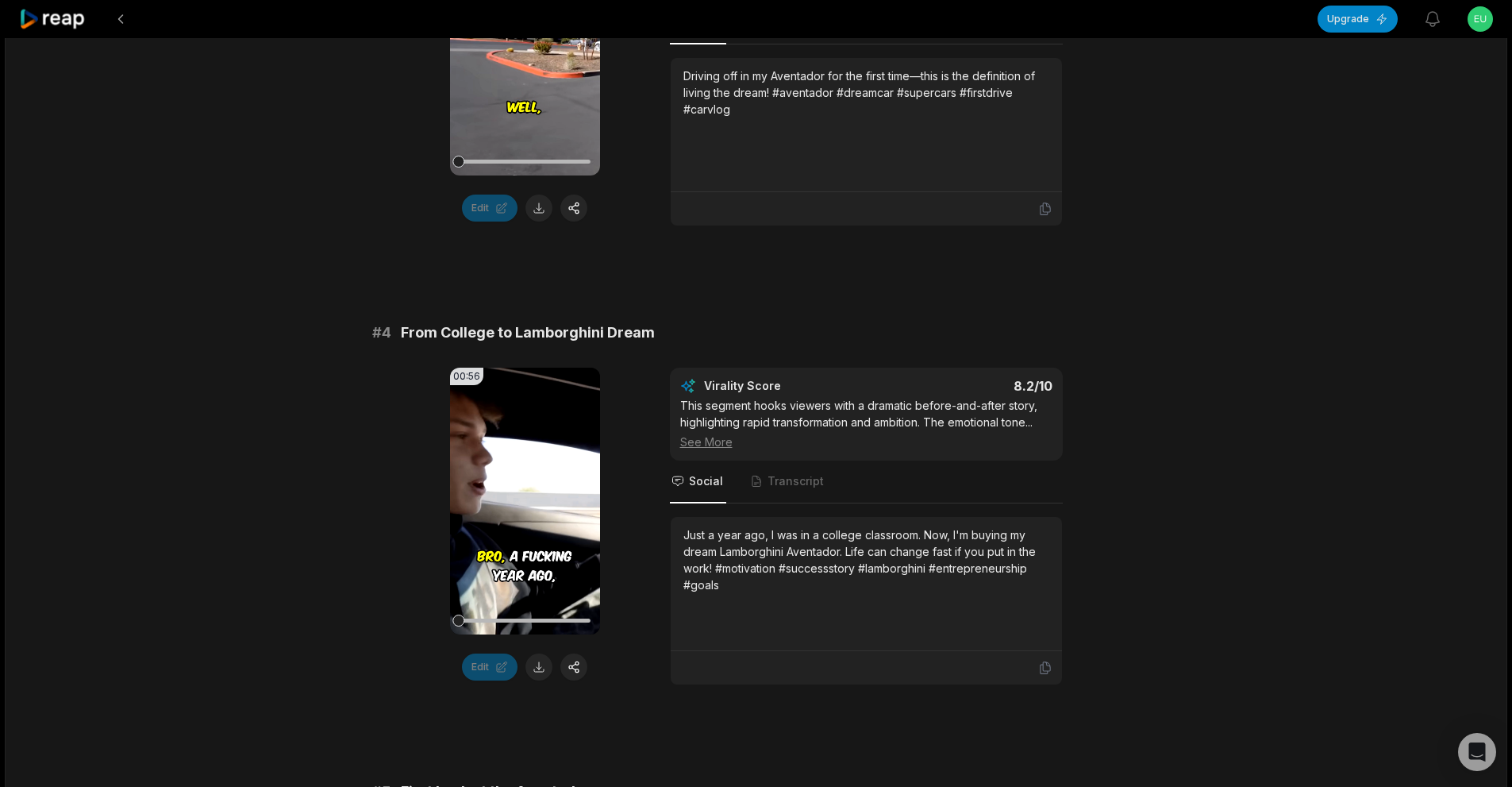
scroll to position [1443, 0]
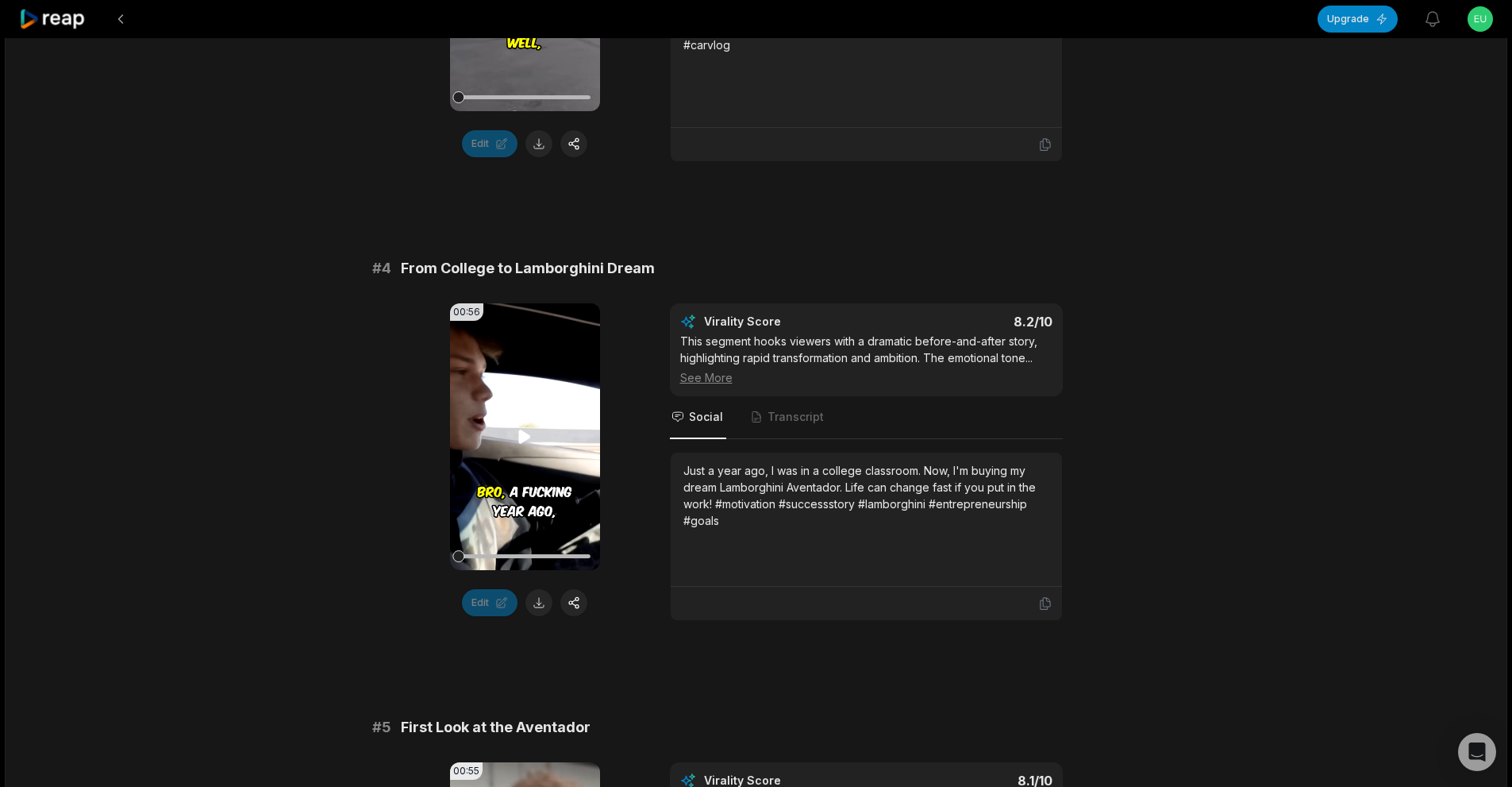
click at [523, 451] on video "Your browser does not support mp4 format." at bounding box center [525, 436] width 150 height 266
click at [519, 441] on icon at bounding box center [524, 436] width 19 height 19
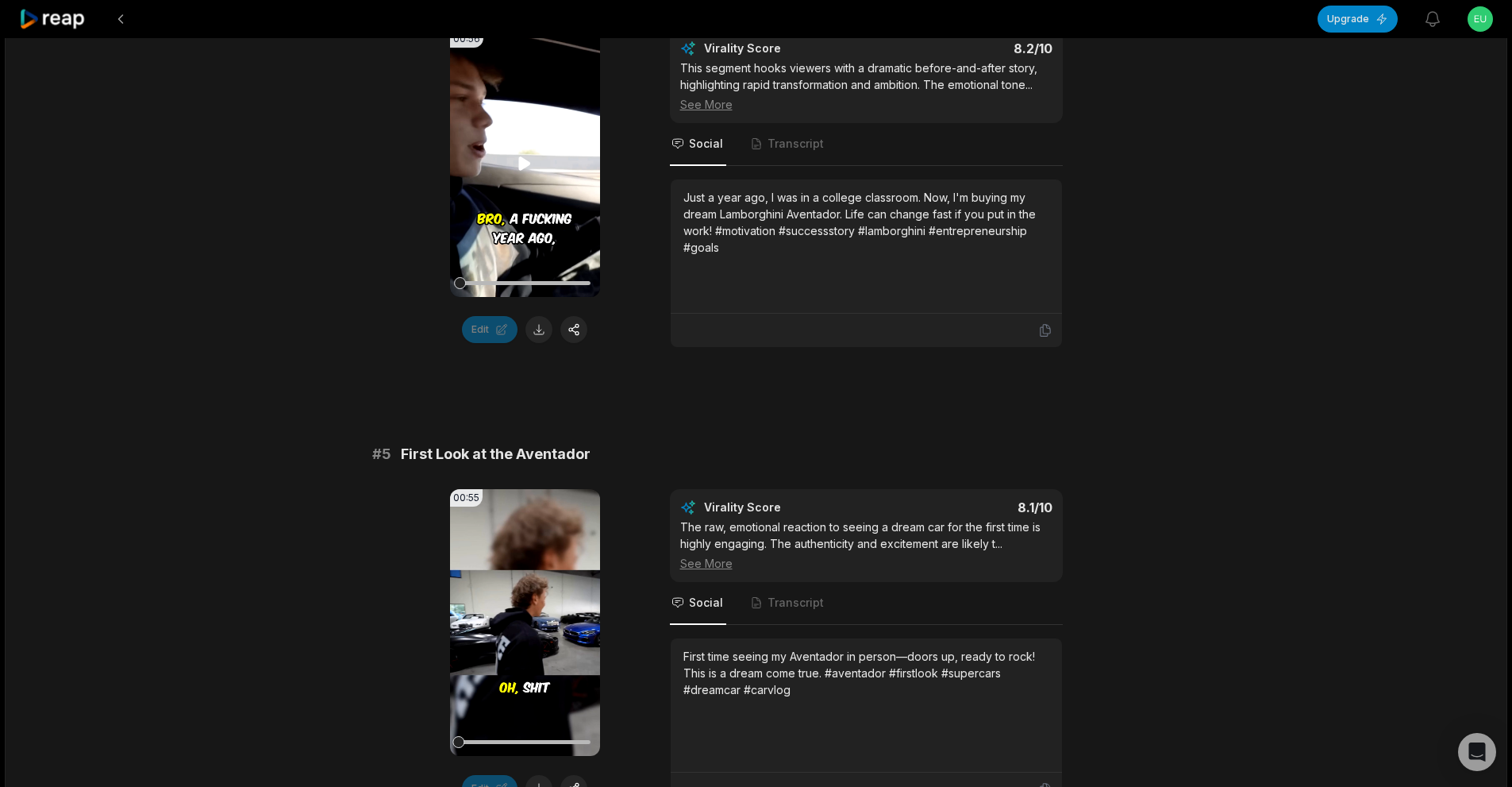
scroll to position [1761, 0]
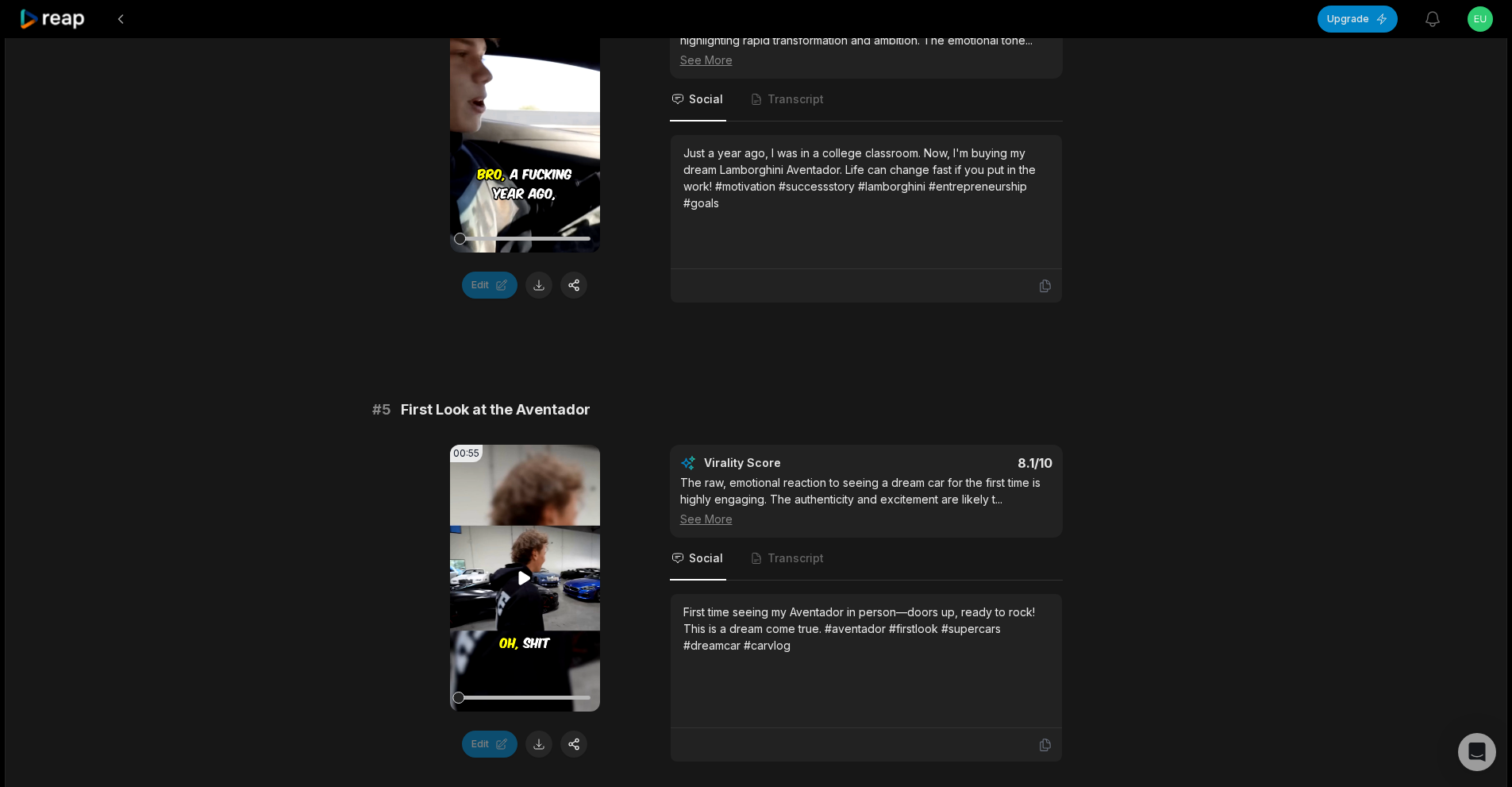
click at [527, 579] on icon at bounding box center [525, 578] width 12 height 14
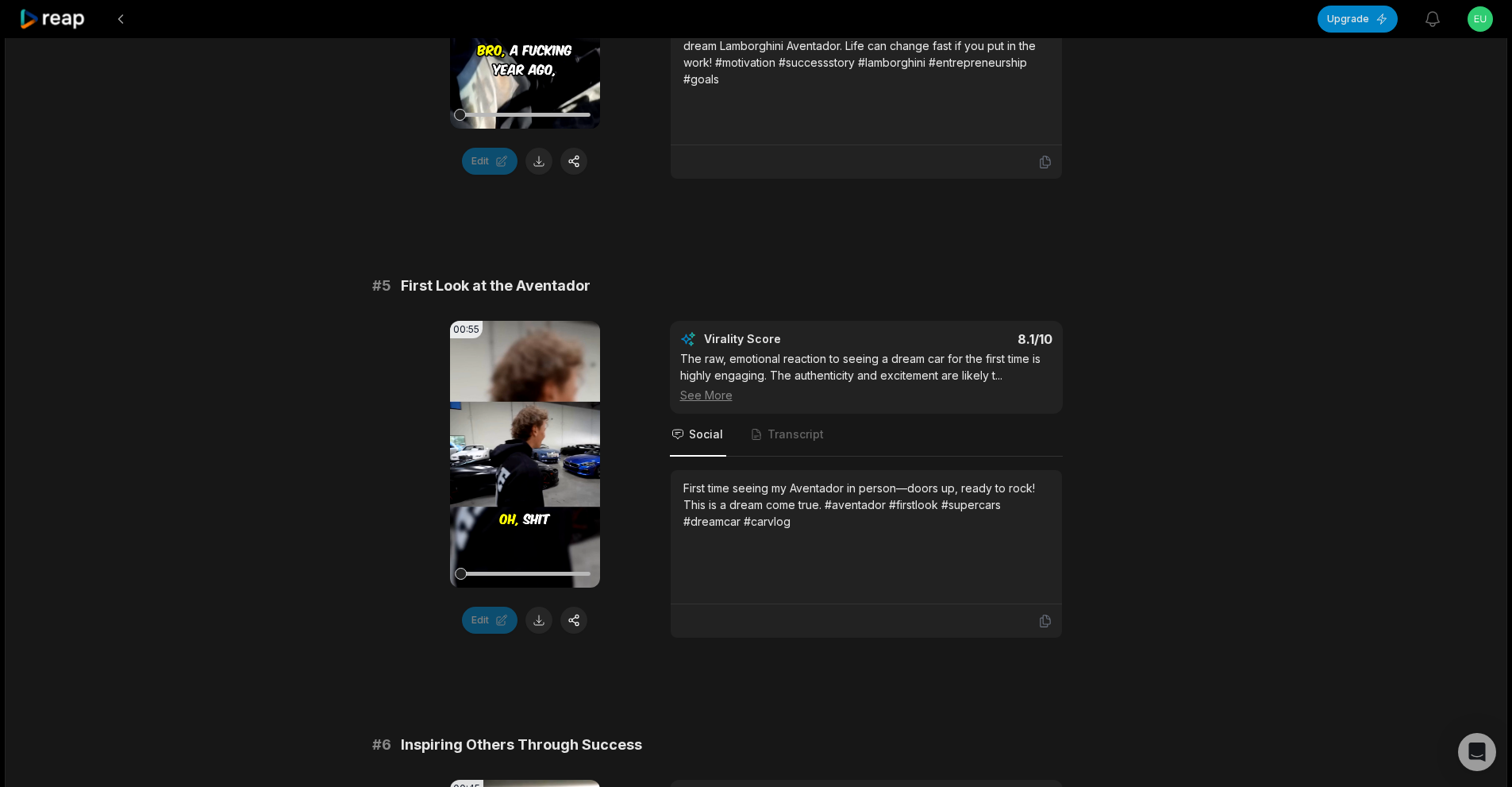
scroll to position [1920, 0]
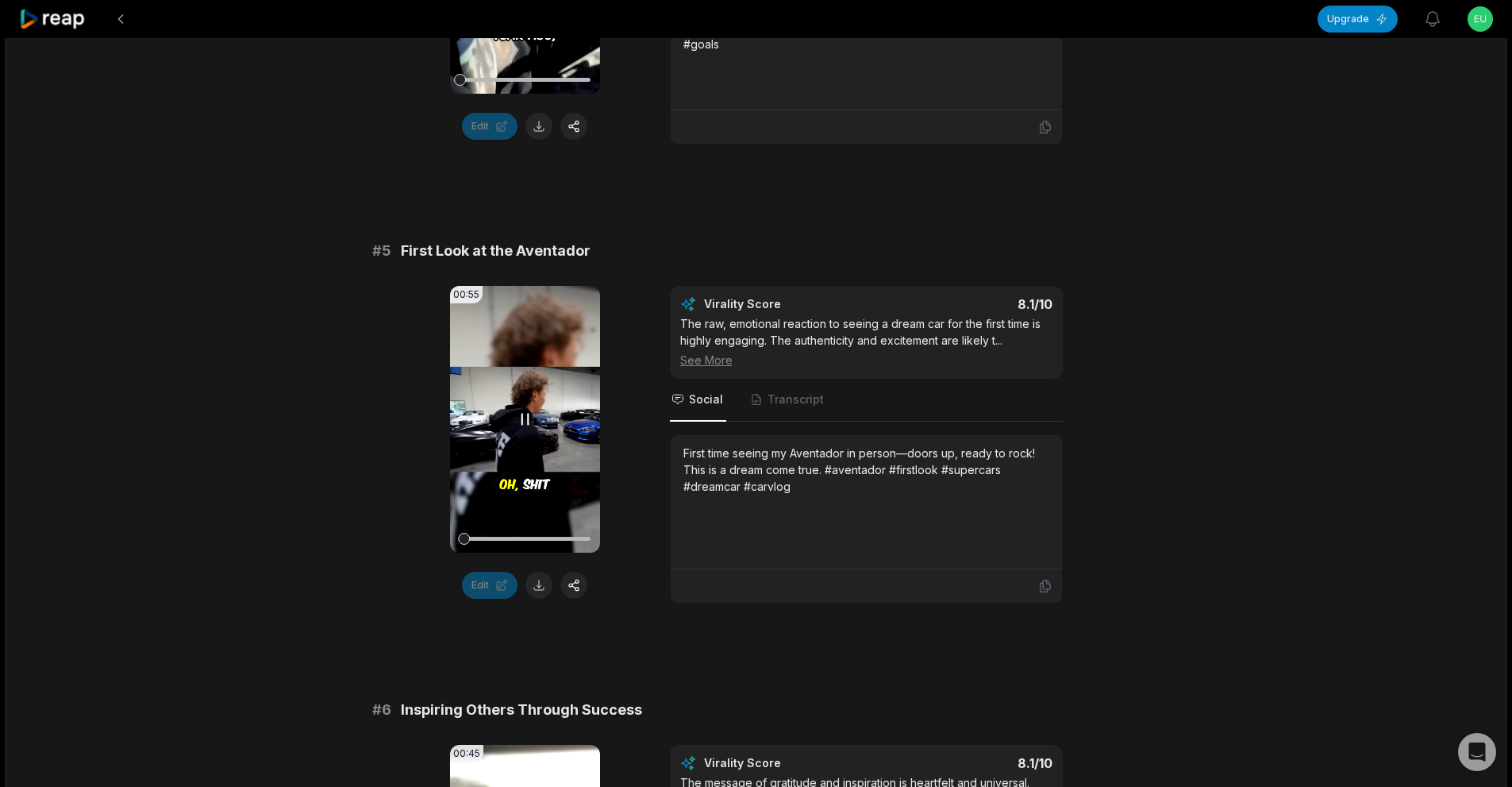
click at [524, 425] on icon at bounding box center [524, 418] width 19 height 19
click at [513, 410] on video "Your browser does not support mp4 format." at bounding box center [525, 419] width 150 height 266
drag, startPoint x: 477, startPoint y: 541, endPoint x: 501, endPoint y: 541, distance: 24.0
click at [486, 541] on div at bounding box center [480, 539] width 12 height 12
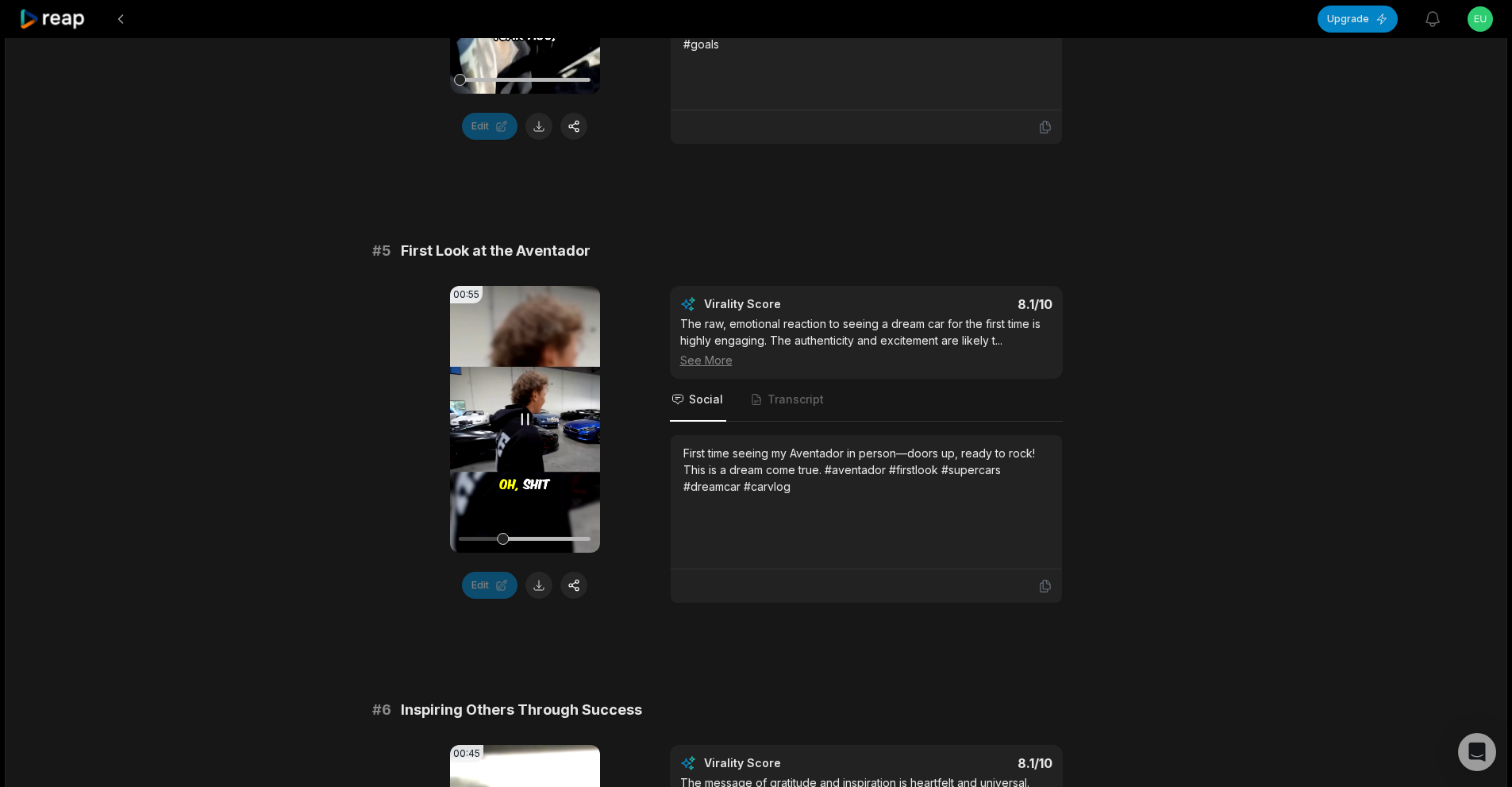
drag, startPoint x: 510, startPoint y: 542, endPoint x: 527, endPoint y: 542, distance: 17.0
click at [527, 542] on div at bounding box center [525, 539] width 132 height 28
drag, startPoint x: 529, startPoint y: 542, endPoint x: 543, endPoint y: 544, distance: 14.1
click at [543, 544] on div at bounding box center [525, 539] width 132 height 28
drag, startPoint x: 545, startPoint y: 537, endPoint x: 562, endPoint y: 543, distance: 18.0
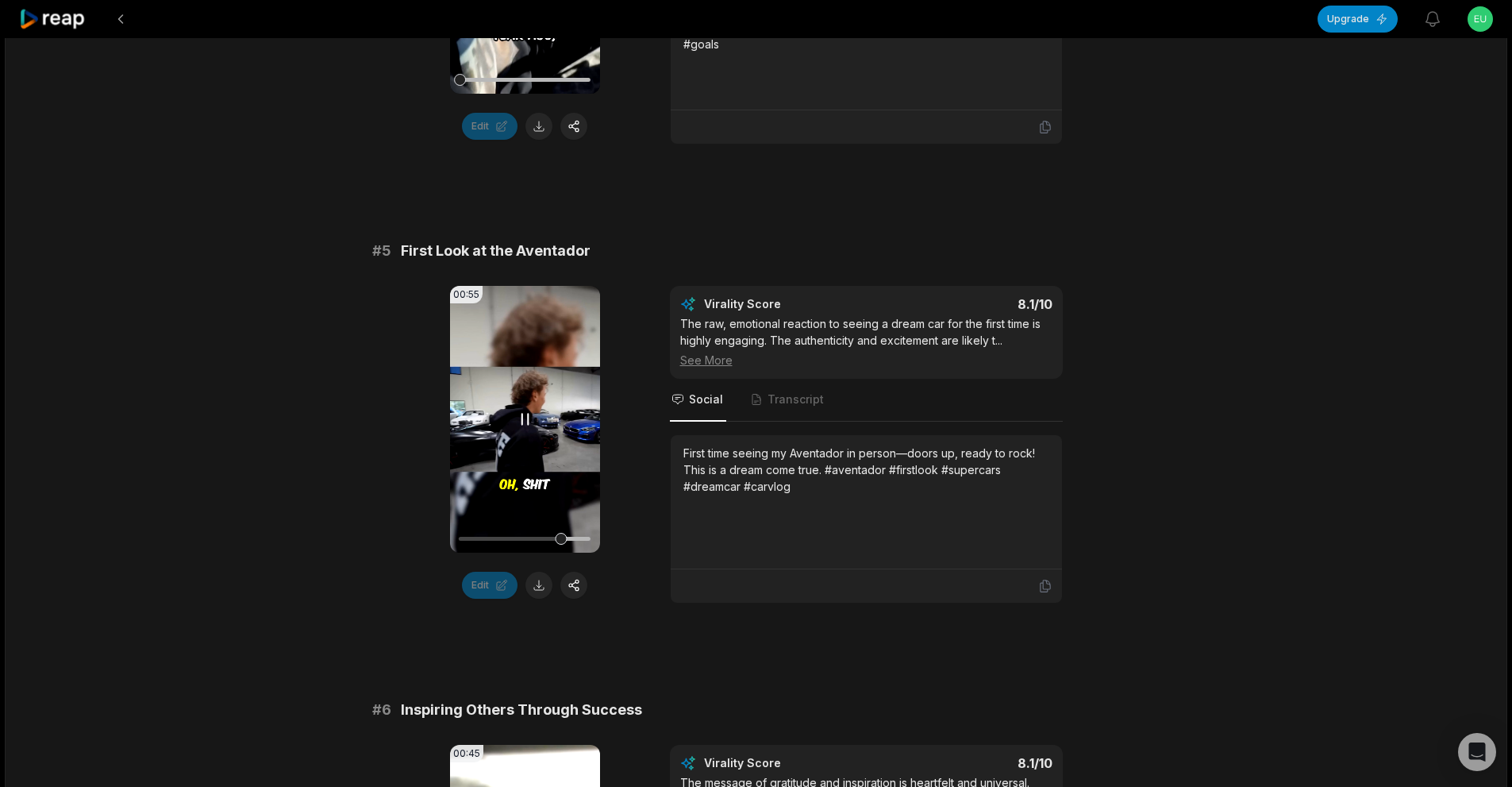
click at [562, 543] on div at bounding box center [560, 539] width 12 height 12
click at [544, 582] on button at bounding box center [538, 584] width 27 height 27
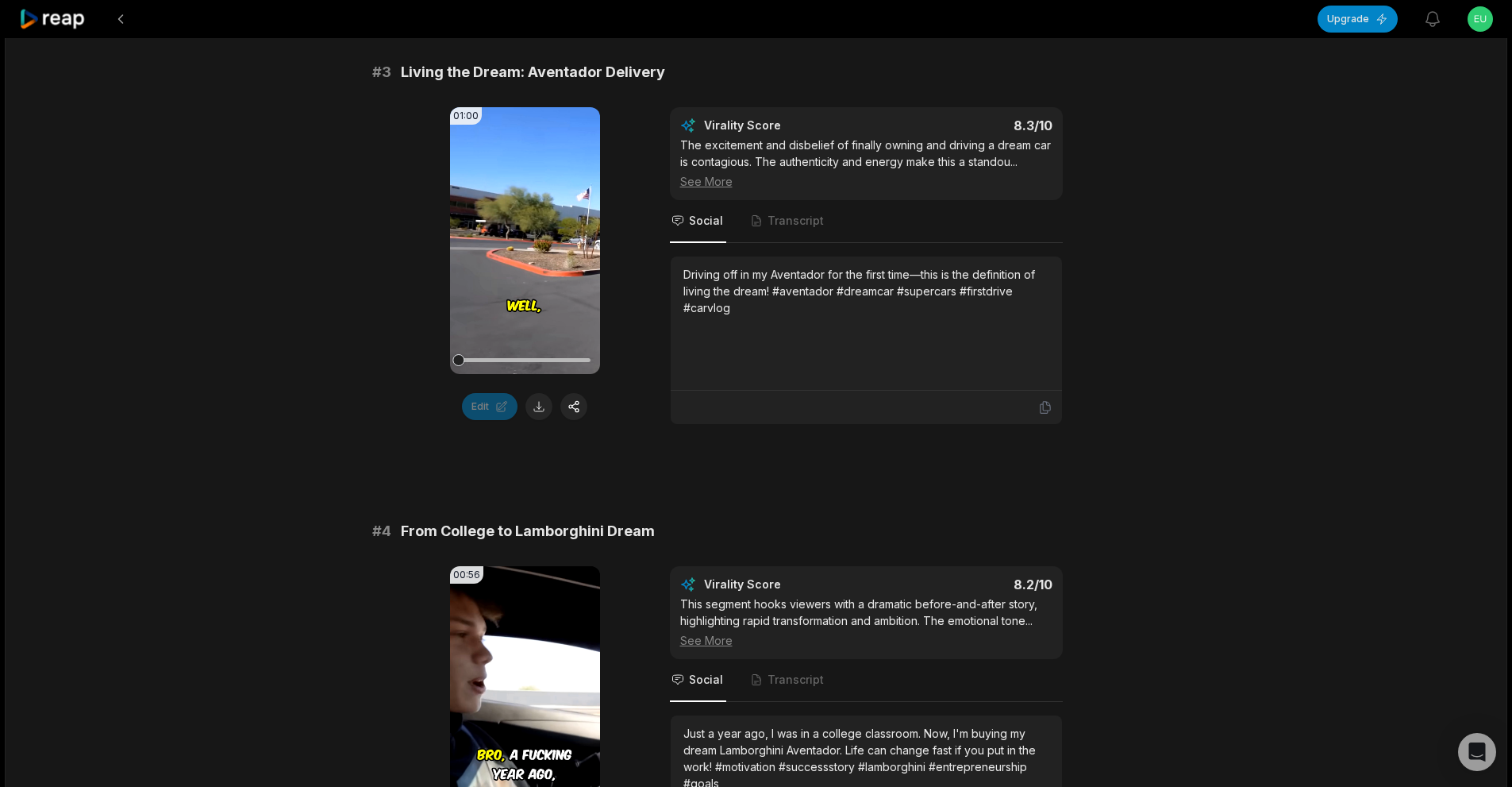
scroll to position [1364, 0]
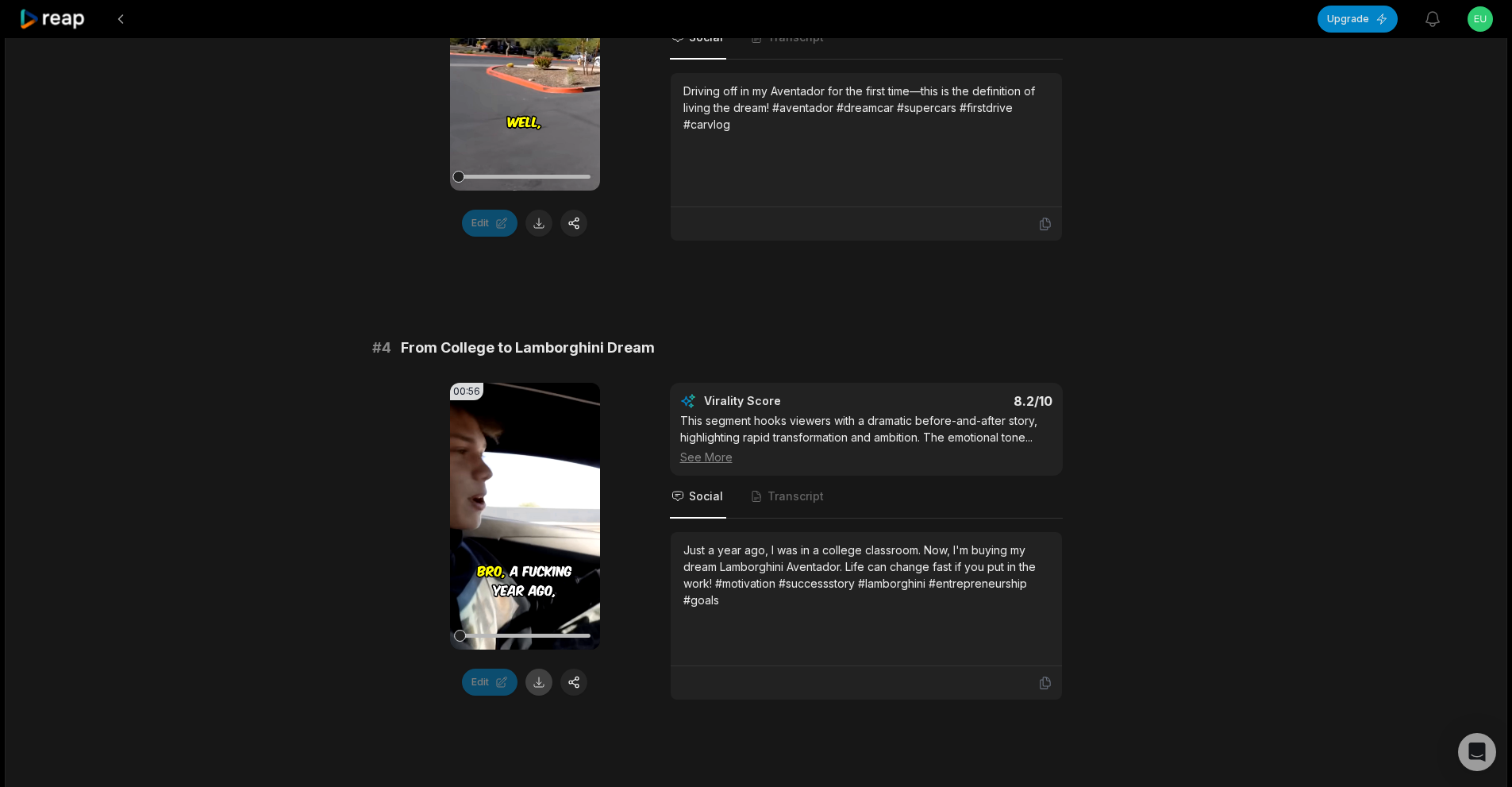
click at [548, 689] on button at bounding box center [538, 682] width 27 height 27
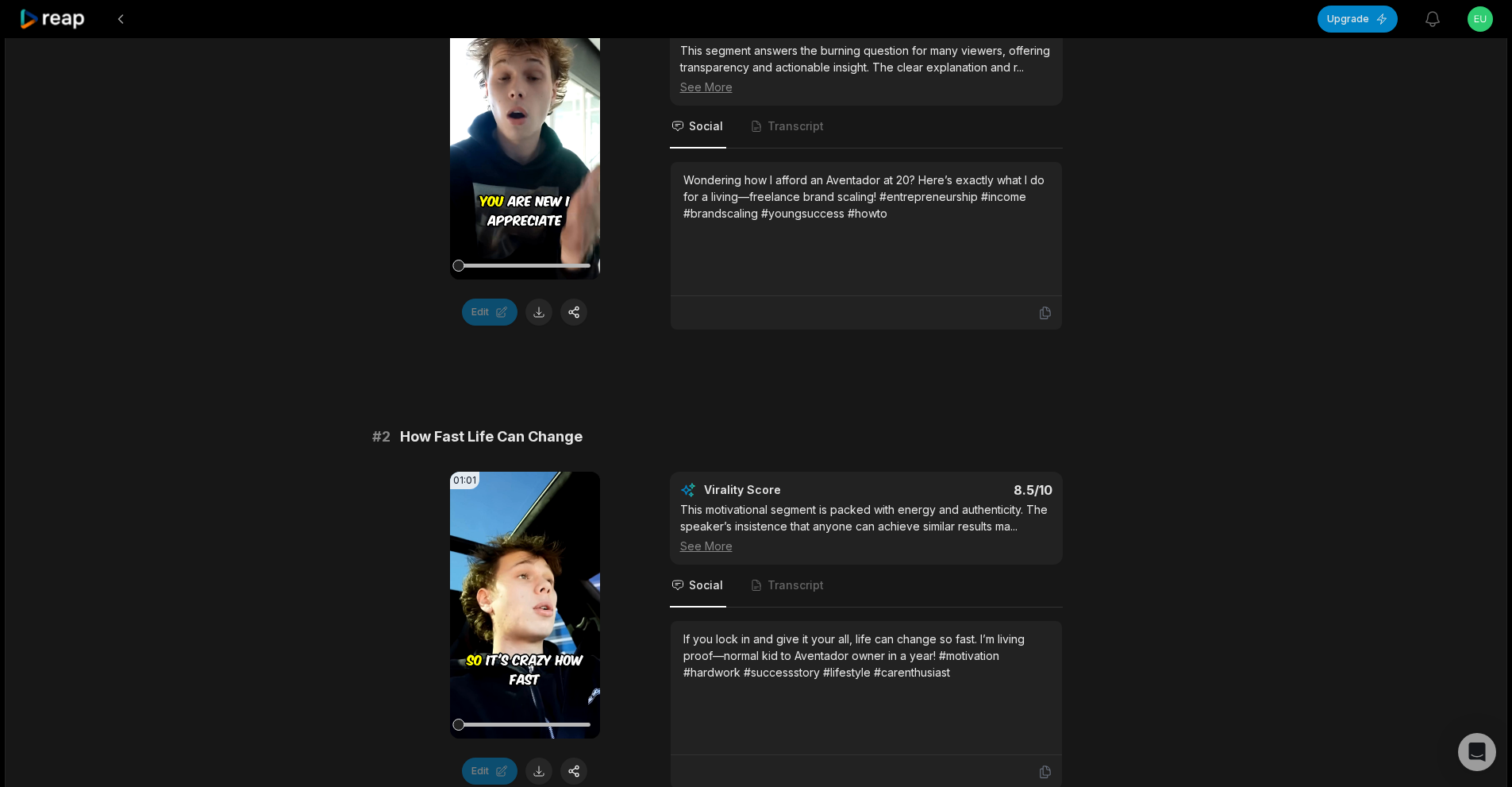
scroll to position [332, 0]
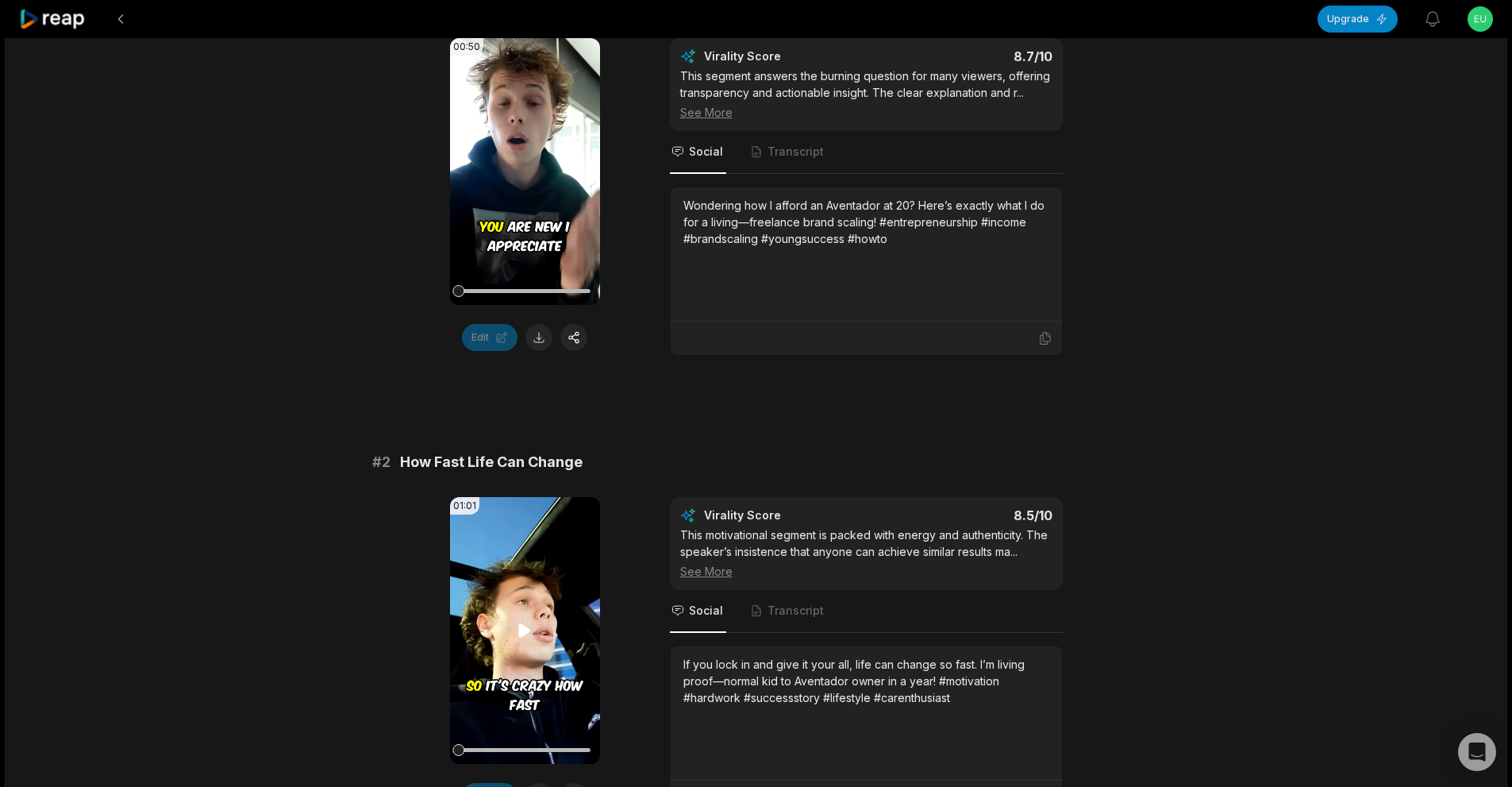
click at [526, 641] on video "Your browser does not support mp4 format." at bounding box center [525, 630] width 150 height 266
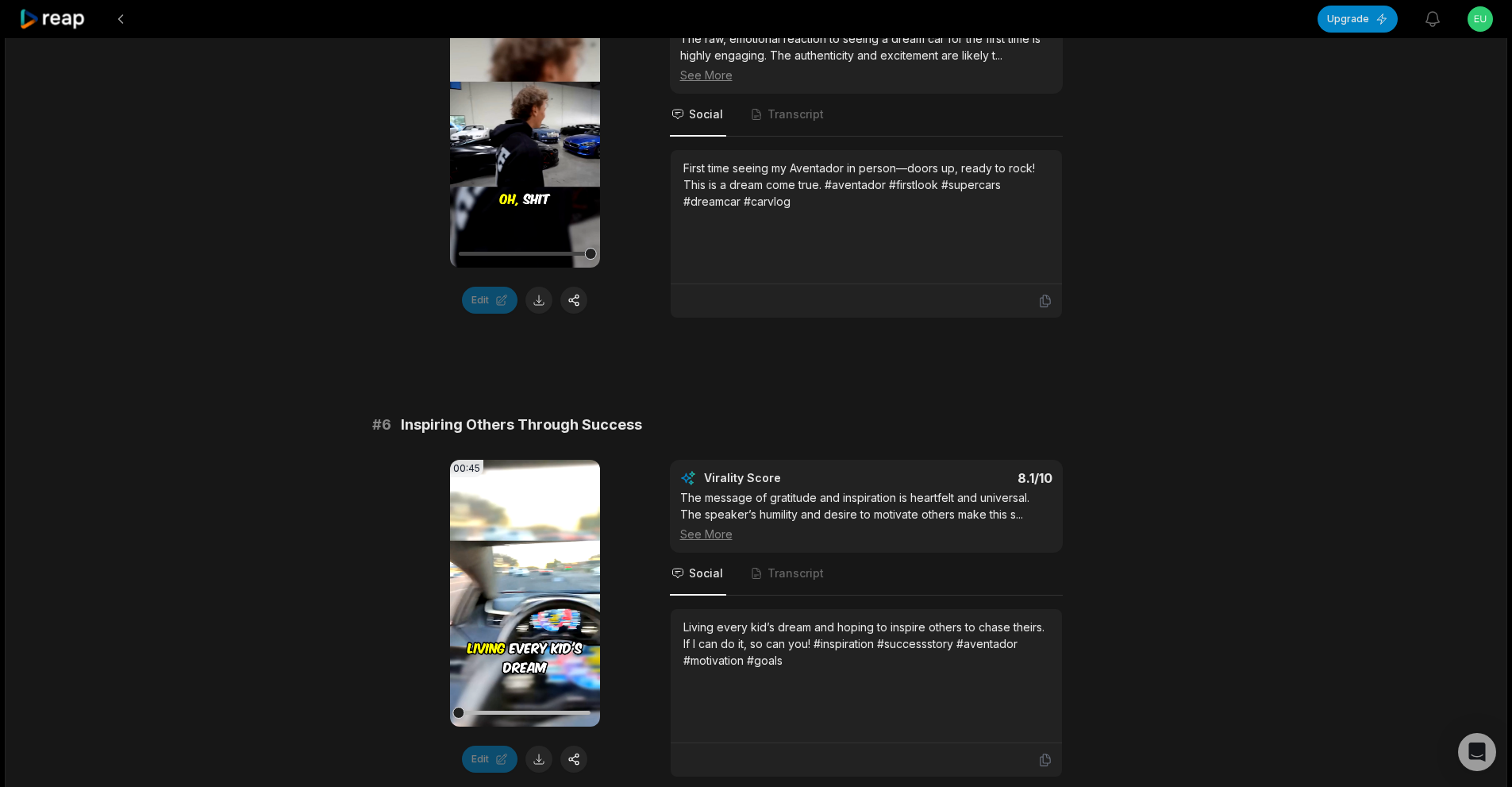
scroll to position [2237, 0]
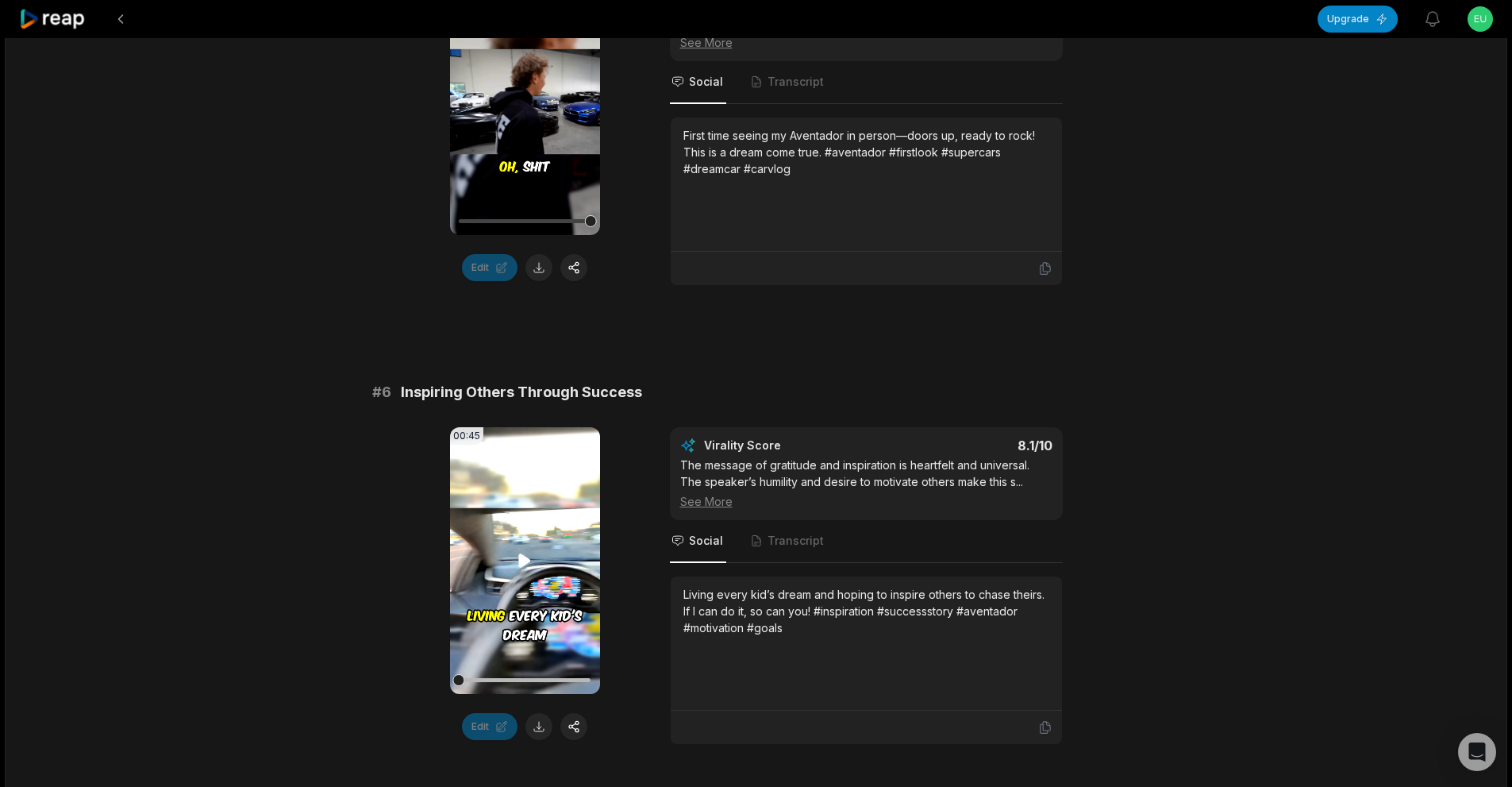
click at [527, 549] on video "Your browser does not support mp4 format." at bounding box center [525, 560] width 150 height 266
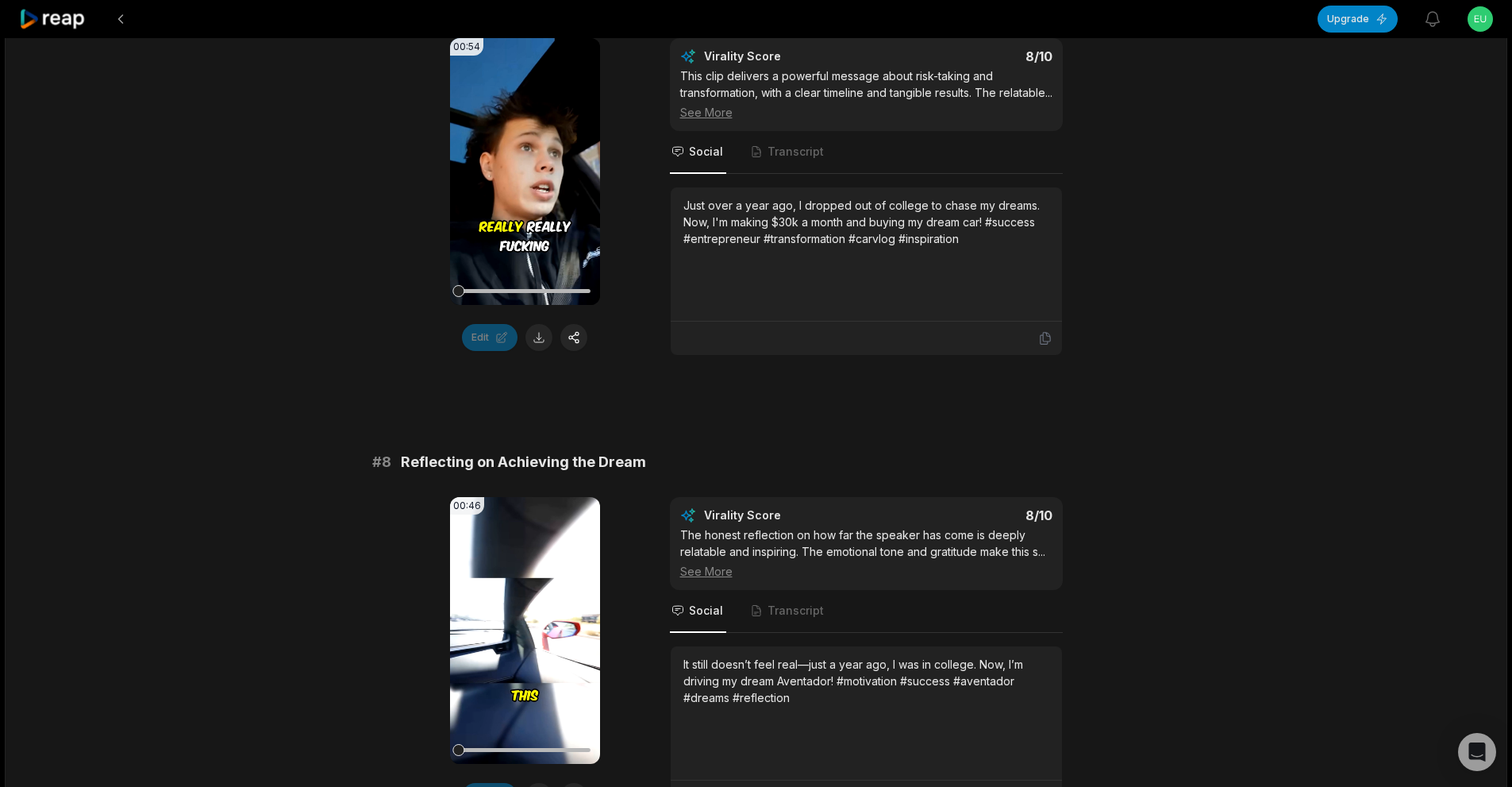
scroll to position [3110, 0]
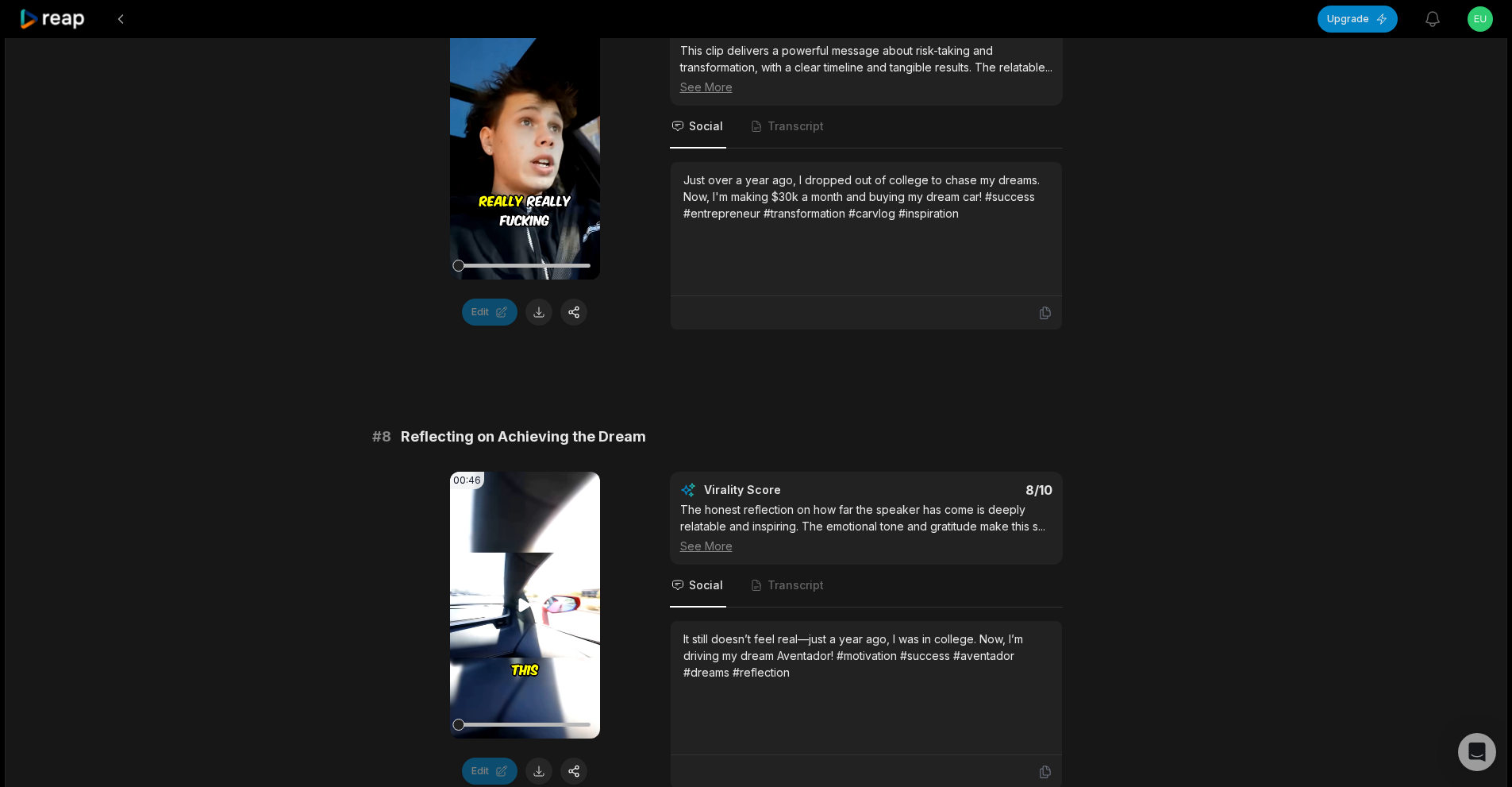
click at [529, 612] on icon at bounding box center [525, 605] width 12 height 14
click at [529, 610] on icon at bounding box center [526, 605] width 6 height 10
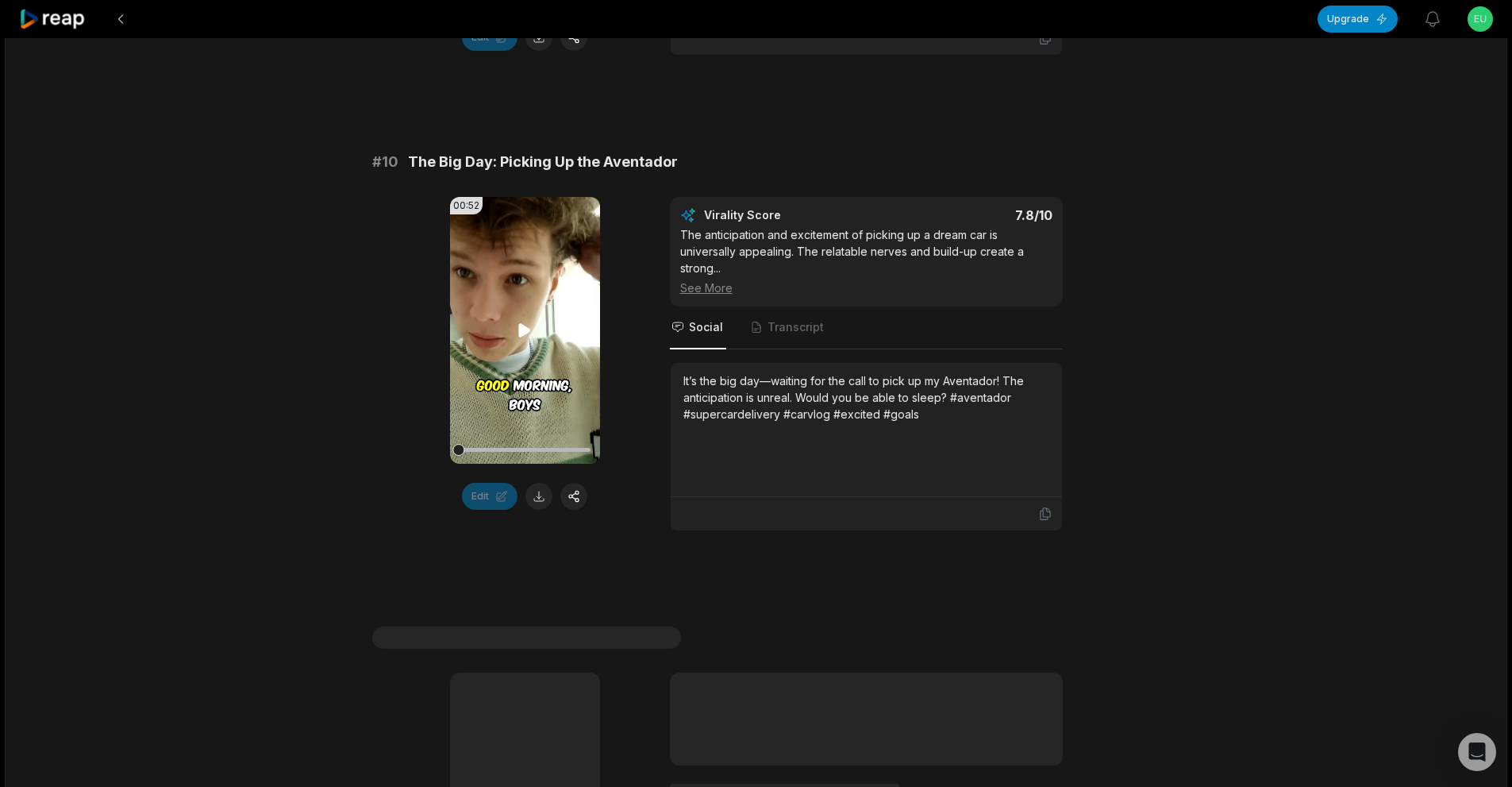
scroll to position [4301, 0]
click at [523, 339] on icon at bounding box center [525, 333] width 12 height 14
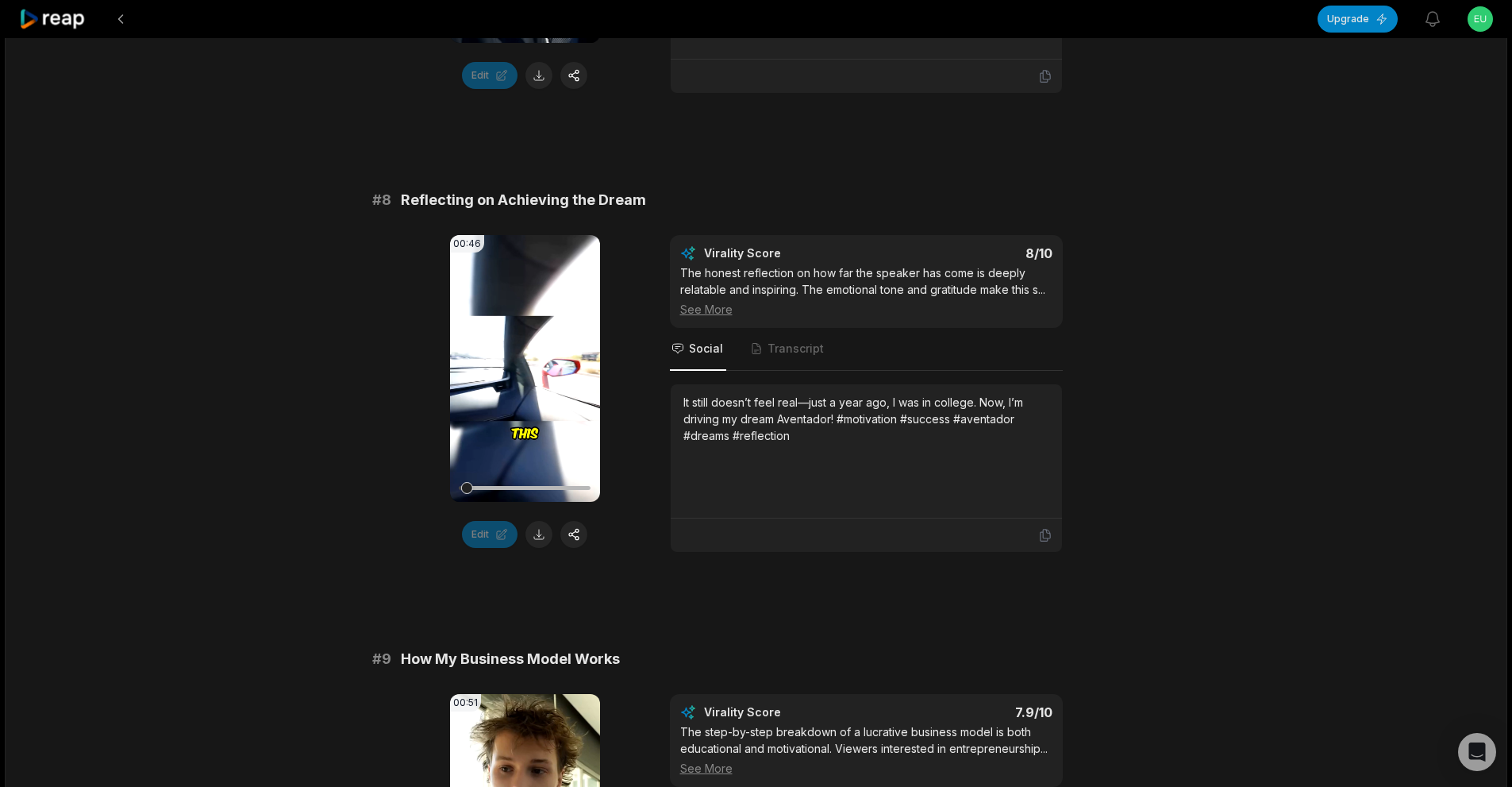
scroll to position [3331, 0]
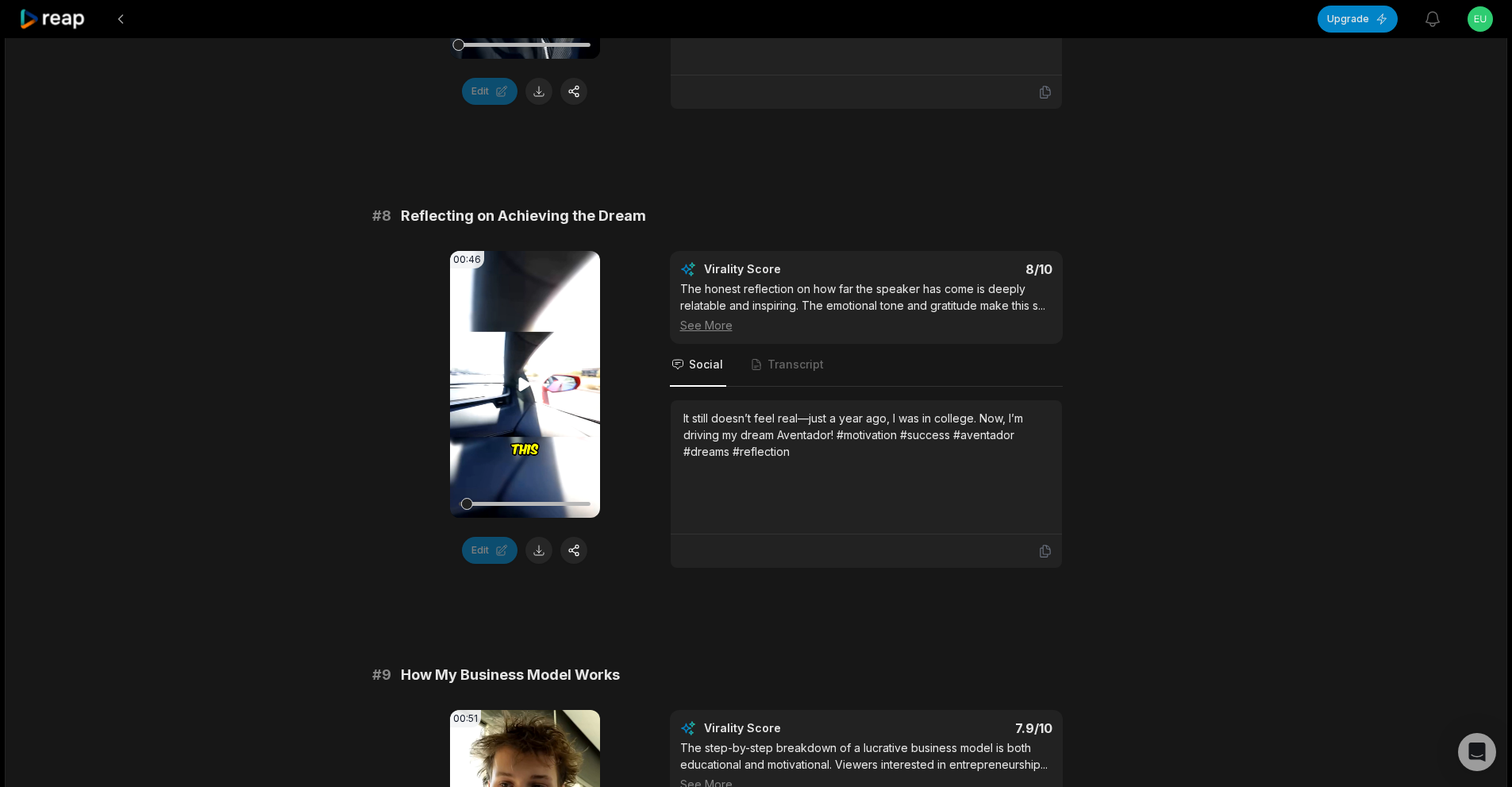
click at [540, 417] on video "Your browser does not support mp4 format." at bounding box center [525, 384] width 150 height 266
click at [526, 394] on icon at bounding box center [524, 384] width 19 height 19
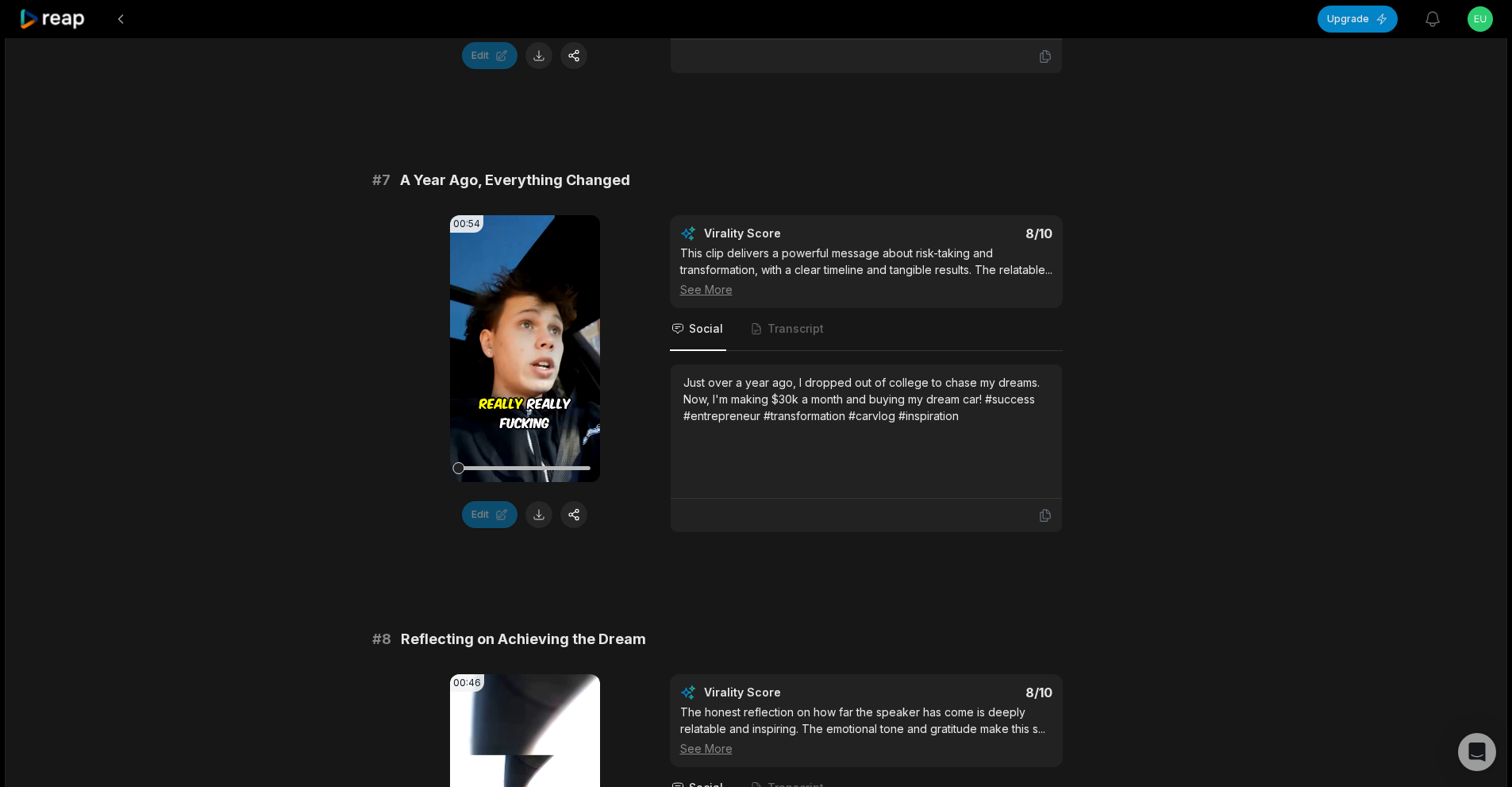
scroll to position [2855, 0]
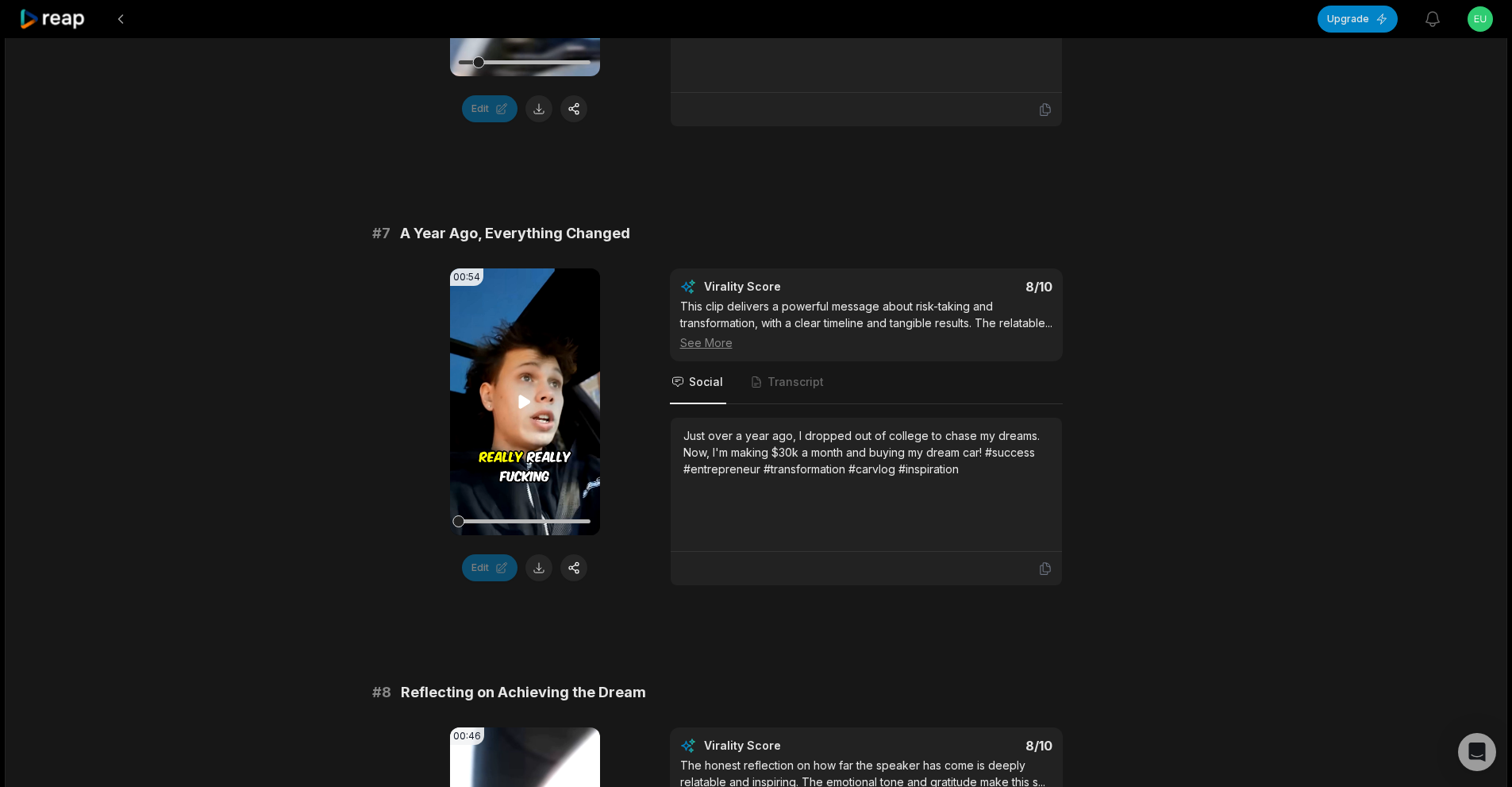
click at [527, 408] on div "00:54 Your browser does not support mp4 format." at bounding box center [525, 401] width 150 height 266
click at [527, 408] on icon at bounding box center [524, 401] width 19 height 19
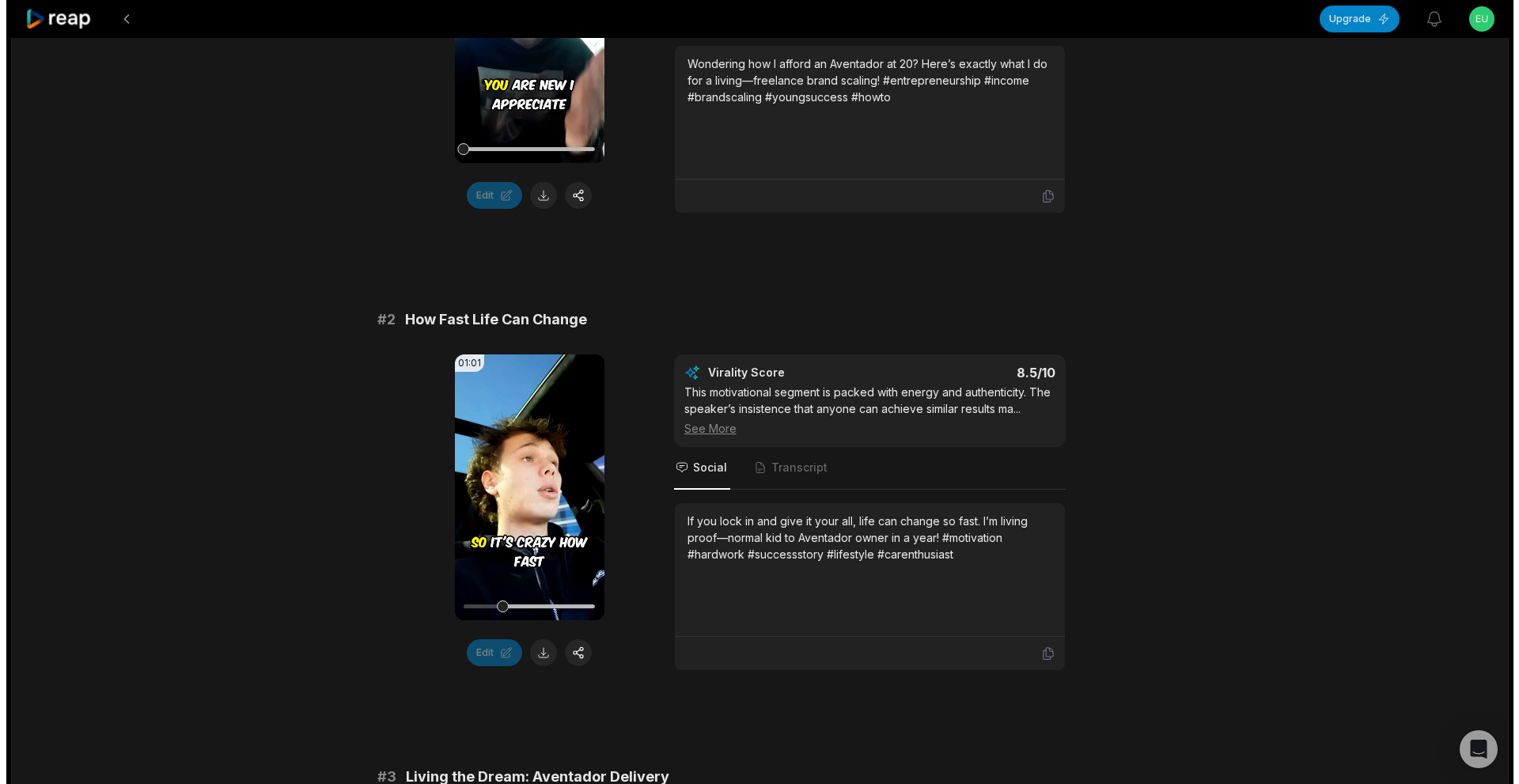
scroll to position [0, 0]
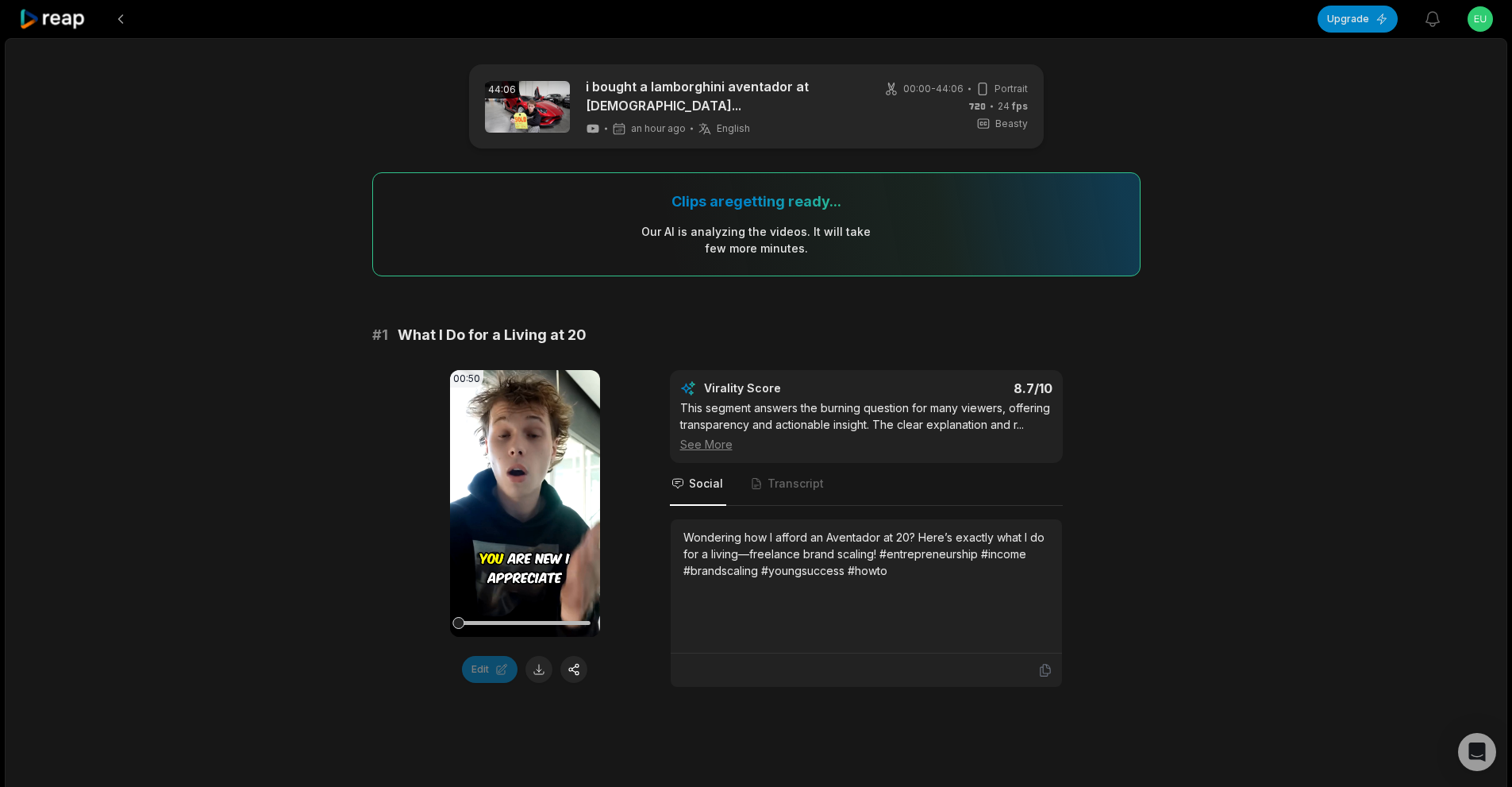
click at [1490, 16] on html "Upgrade View notifications Open user menu 44:06 i bought a lamborghini aventado…" at bounding box center [756, 394] width 1512 height 787
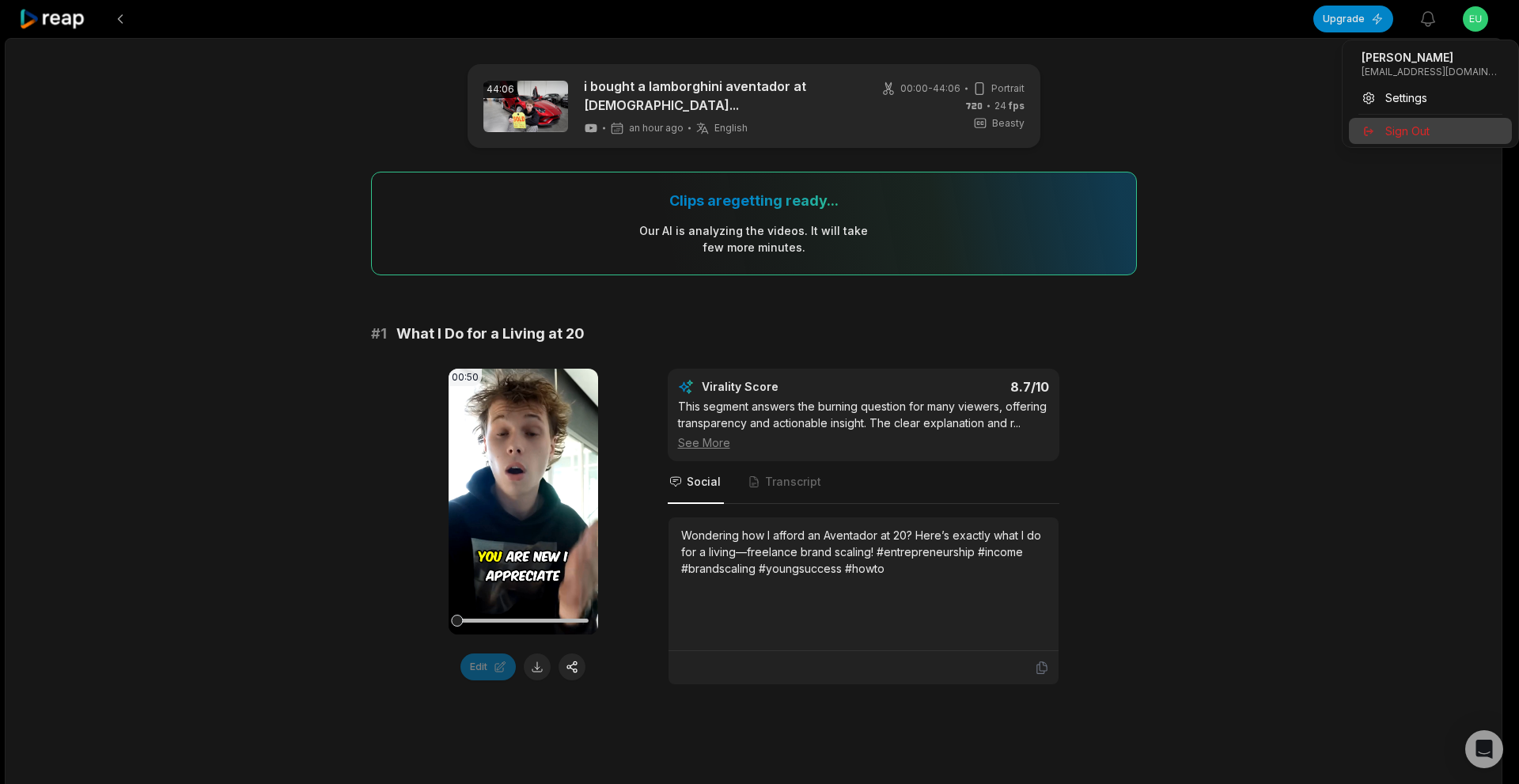
click at [1419, 126] on span "Sign Out" at bounding box center [1407, 131] width 45 height 17
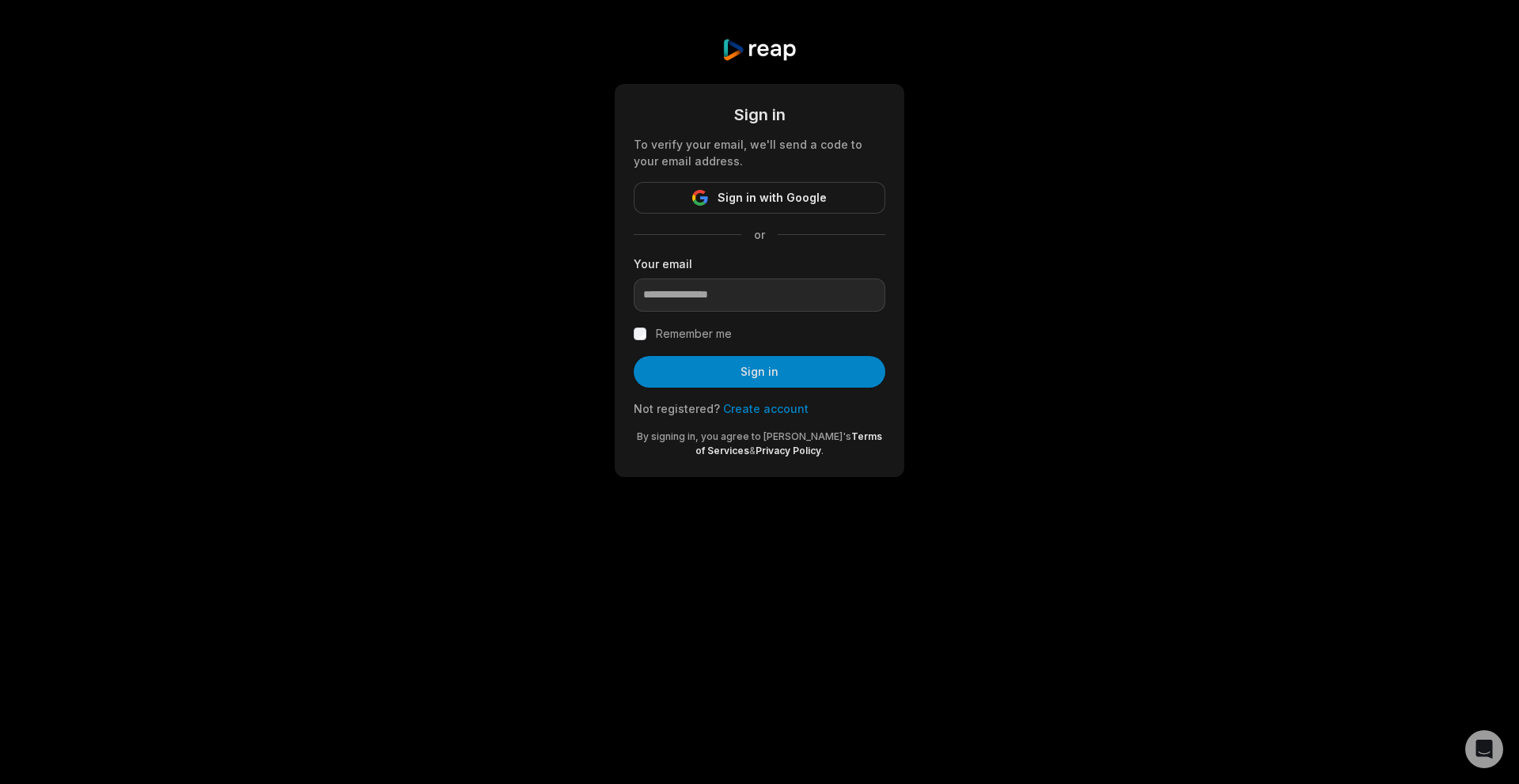
click at [730, 410] on link "Create account" at bounding box center [765, 409] width 85 height 14
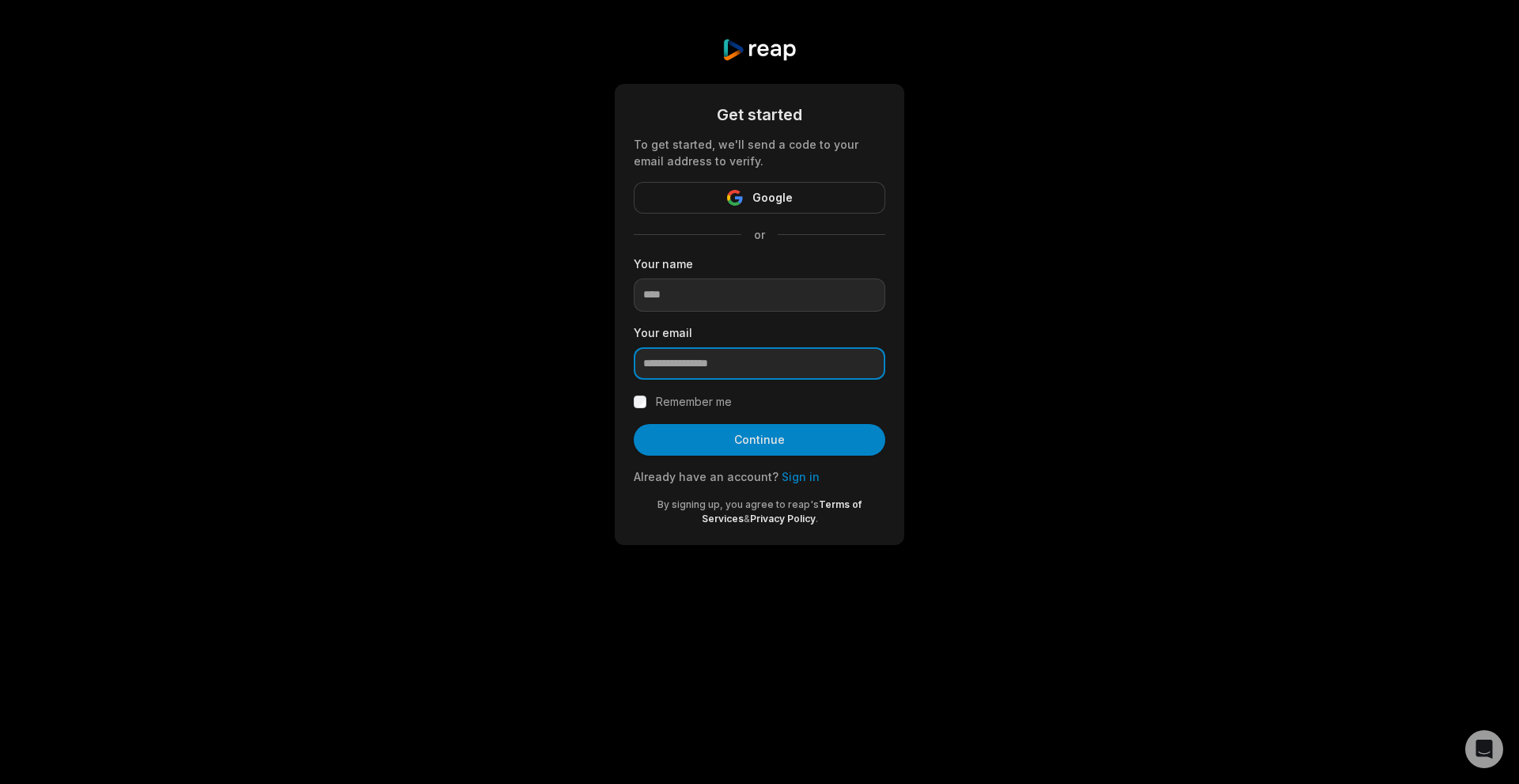
click at [693, 371] on input "email" at bounding box center [760, 364] width 252 height 34
paste input "**********"
type input "**********"
click at [710, 292] on input at bounding box center [760, 295] width 252 height 34
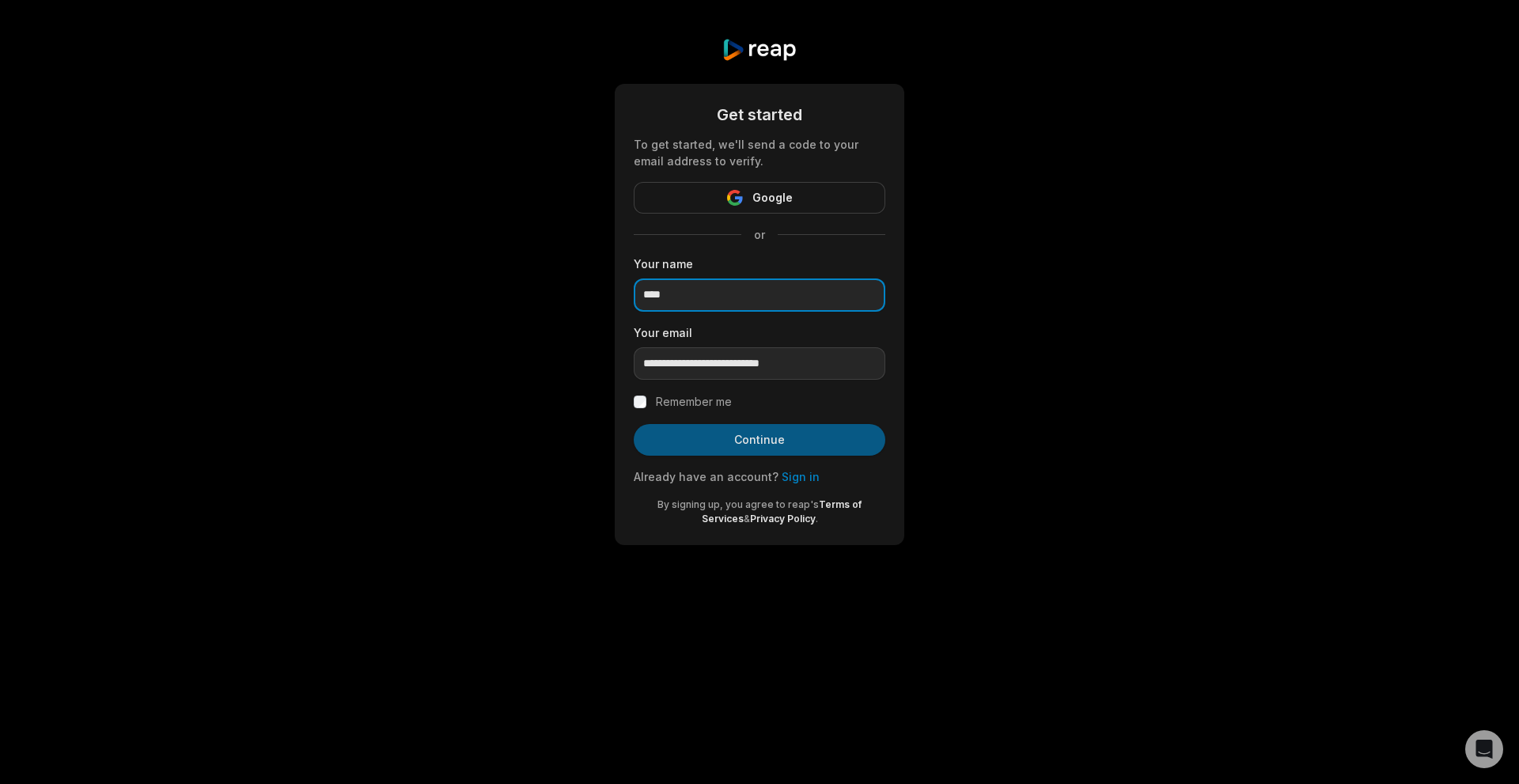
type input "****"
click at [714, 444] on button "Continue" at bounding box center [760, 440] width 252 height 32
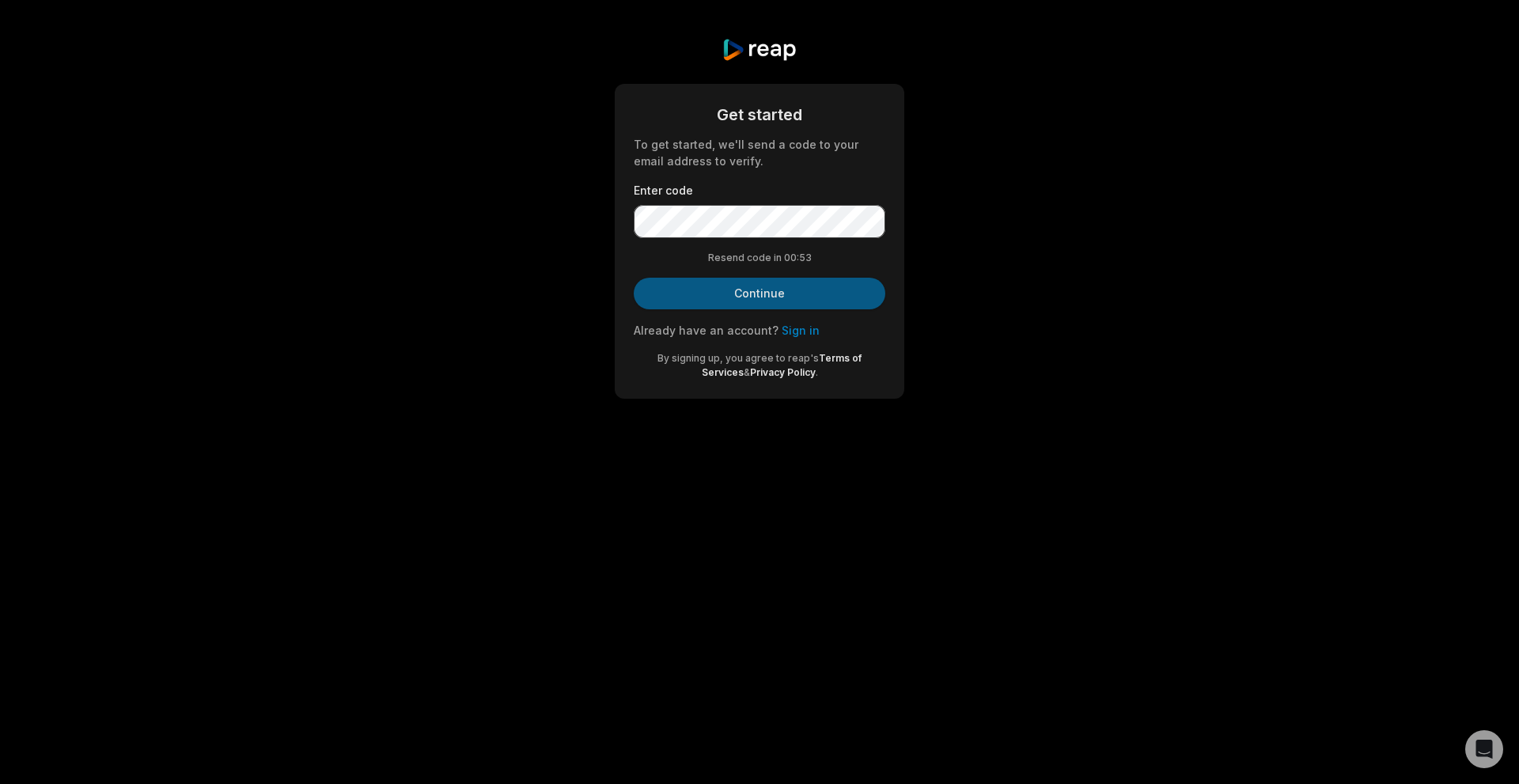
click at [760, 293] on button "Continue" at bounding box center [760, 293] width 252 height 32
